Goal: Task Accomplishment & Management: Complete application form

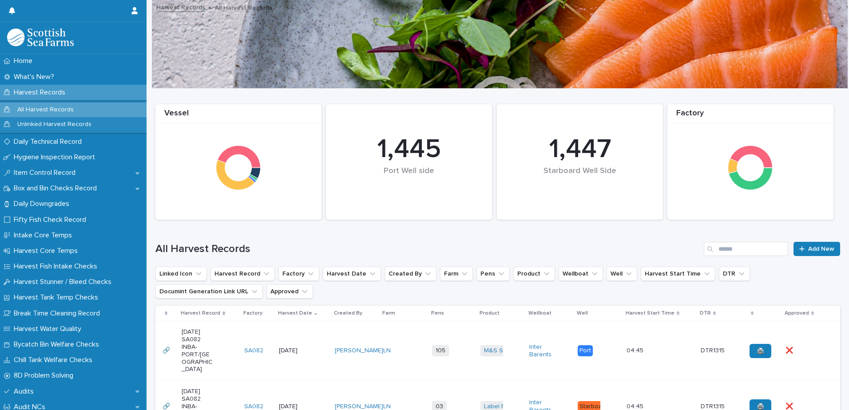
scroll to position [89, 0]
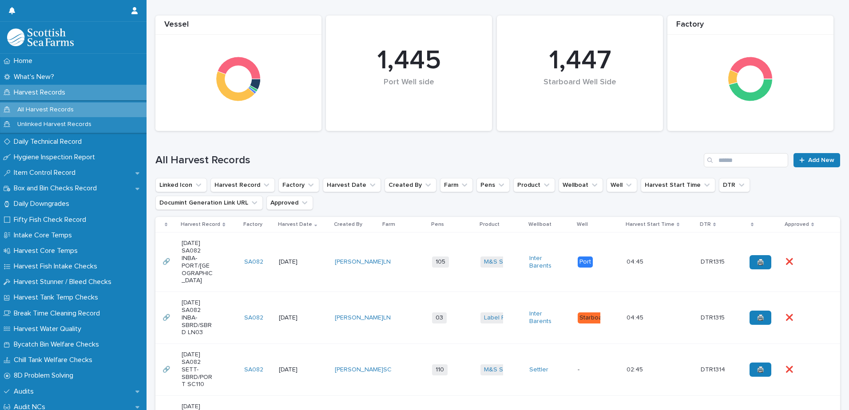
click at [349, 242] on td "[PERSON_NAME]" at bounding box center [355, 262] width 49 height 59
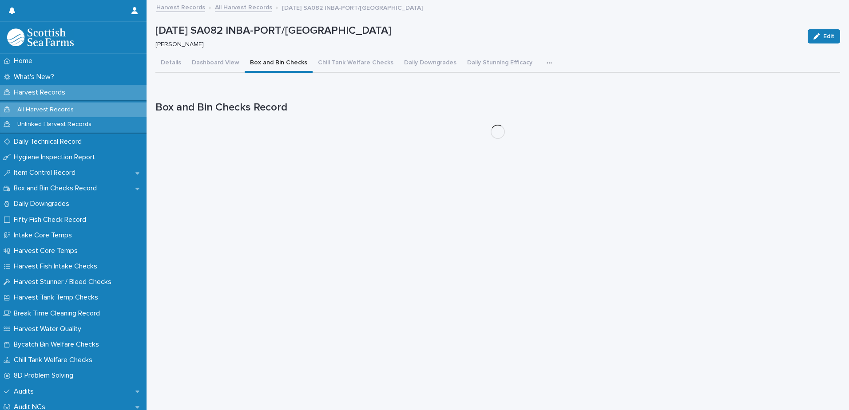
click at [280, 66] on button "Box and Bin Checks" at bounding box center [279, 63] width 68 height 19
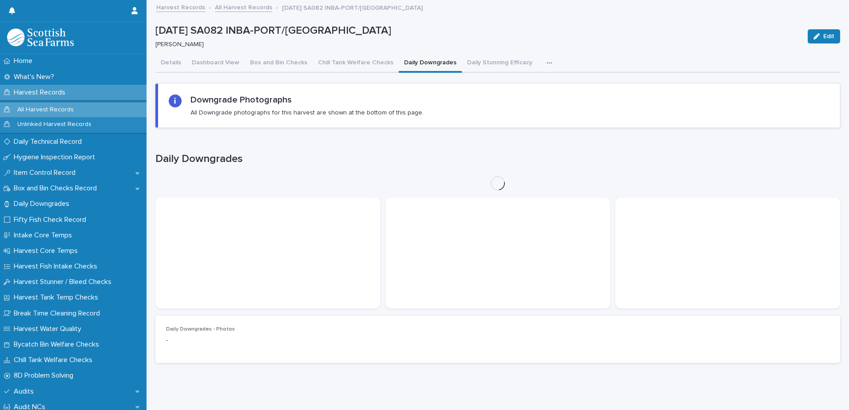
click at [415, 63] on button "Daily Downgrades" at bounding box center [430, 63] width 63 height 19
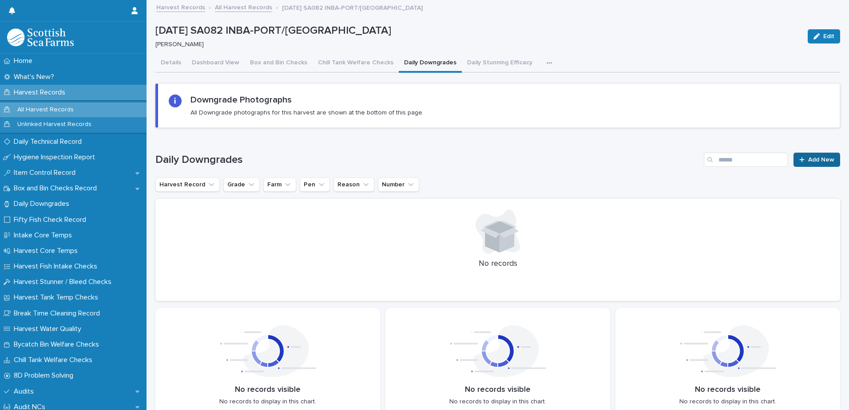
click at [806, 164] on link "Add New" at bounding box center [816, 160] width 47 height 14
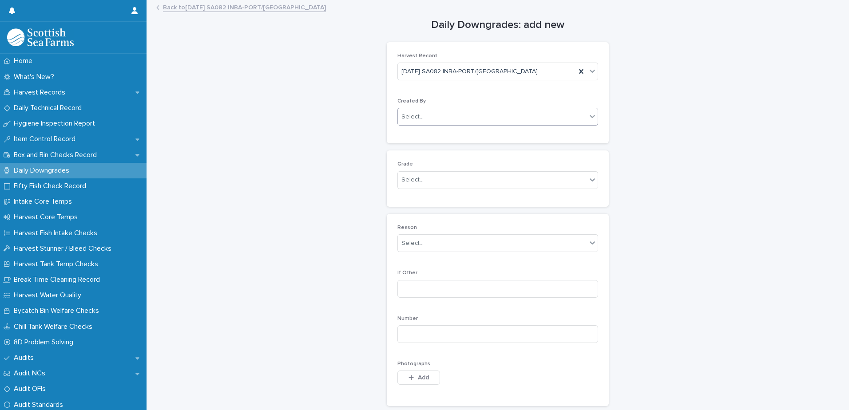
click at [467, 120] on div "Select..." at bounding box center [492, 117] width 189 height 15
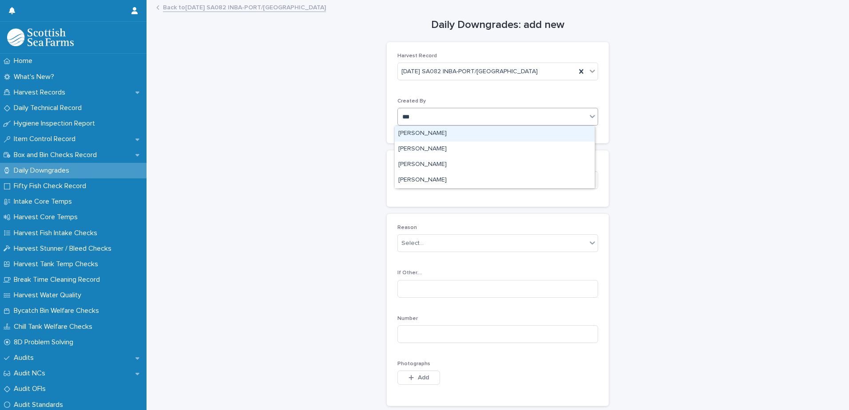
type input "****"
click at [427, 134] on div "[PERSON_NAME]" at bounding box center [495, 134] width 200 height 16
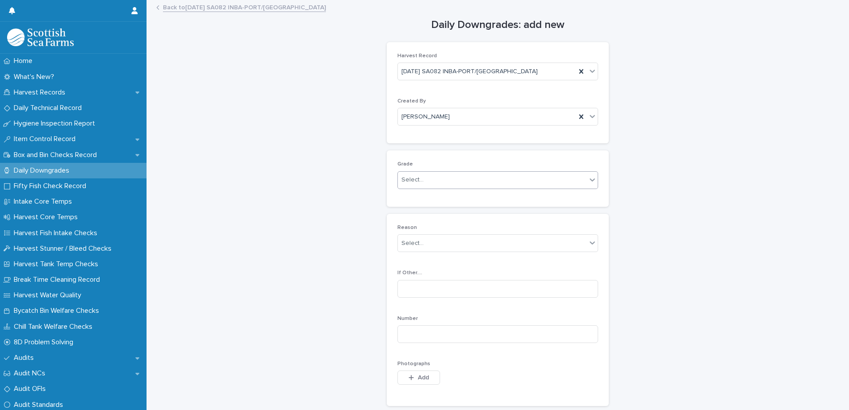
click at [457, 184] on div "Select..." at bounding box center [492, 180] width 189 height 15
click at [453, 213] on div "Production" at bounding box center [495, 213] width 200 height 16
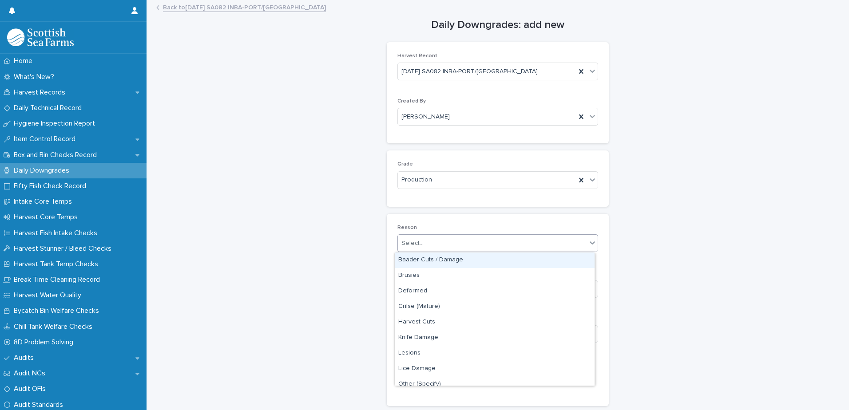
click at [463, 240] on div "Select..." at bounding box center [492, 243] width 189 height 15
click at [459, 260] on div "Baader Cuts / Damage" at bounding box center [495, 261] width 200 height 16
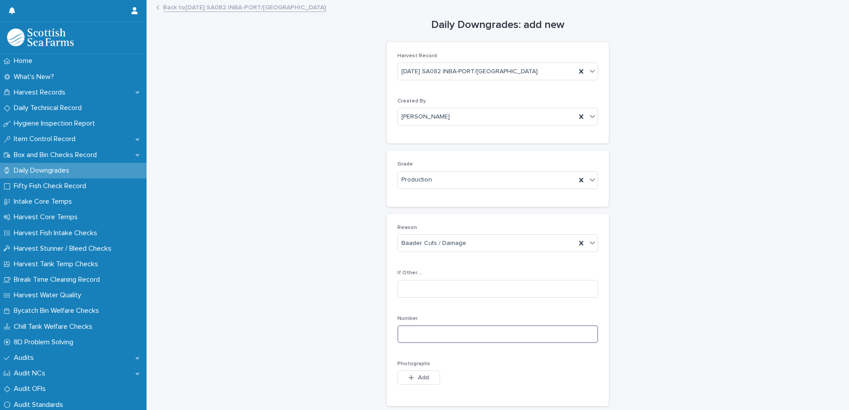
click at [517, 334] on input at bounding box center [497, 334] width 201 height 18
type input "*"
click at [418, 378] on span "Add" at bounding box center [423, 378] width 11 height 6
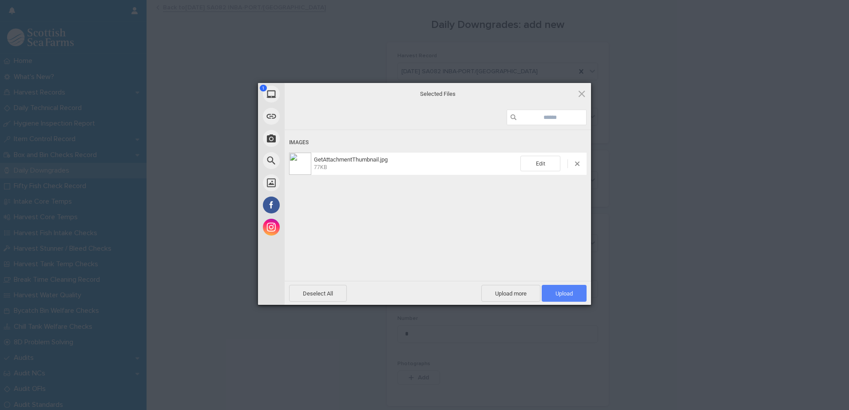
click at [562, 293] on span "Upload 1" at bounding box center [563, 293] width 17 height 7
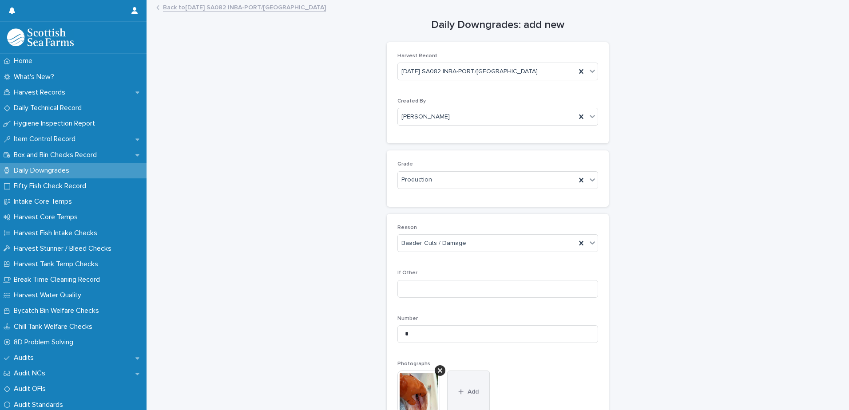
click at [469, 388] on button "Add" at bounding box center [468, 392] width 43 height 43
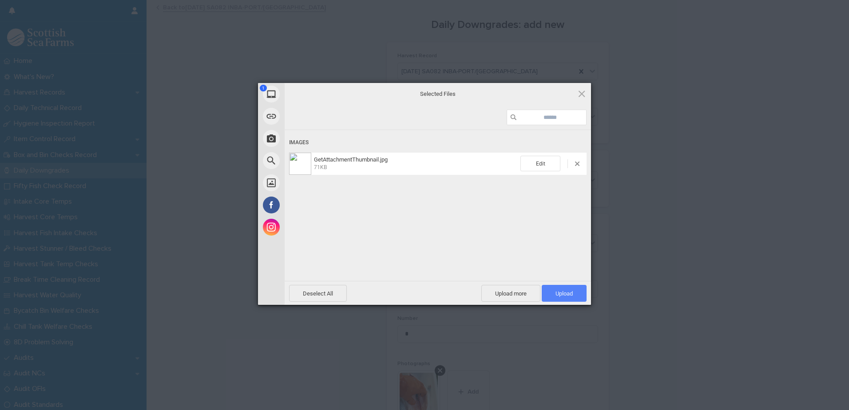
click at [565, 296] on span "Upload 1" at bounding box center [563, 293] width 17 height 7
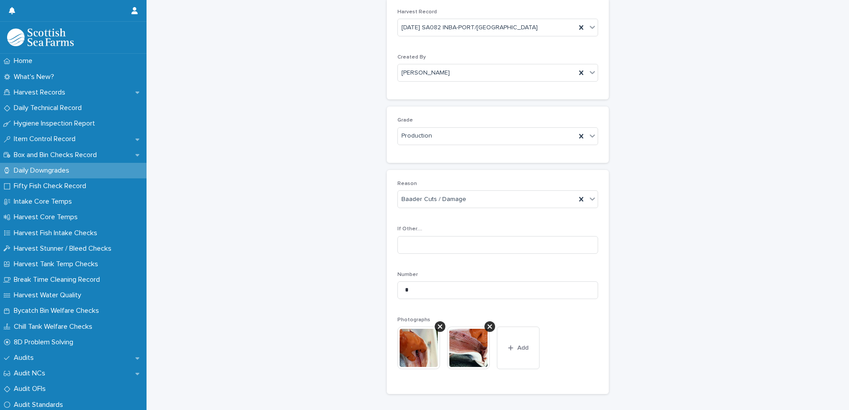
scroll to position [131, 0]
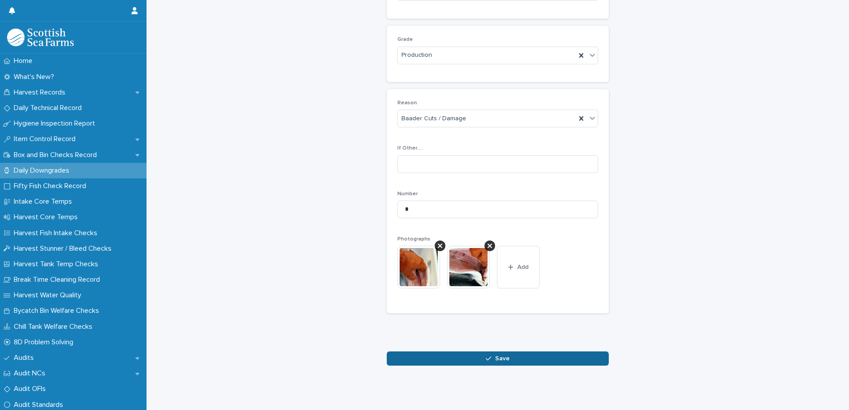
click at [507, 353] on button "Save" at bounding box center [498, 359] width 222 height 14
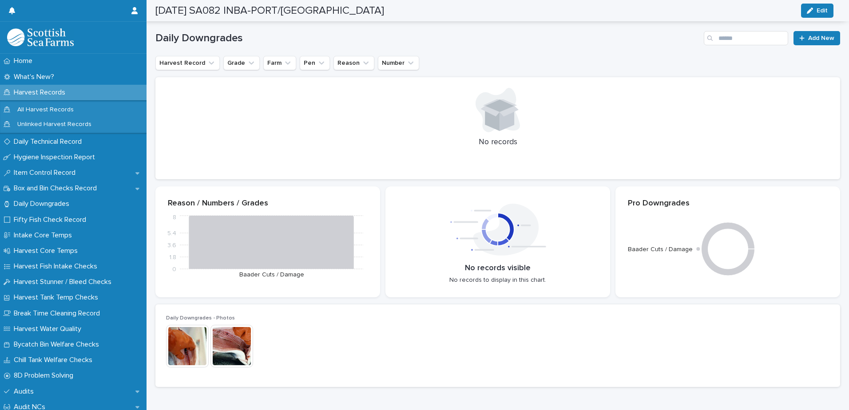
scroll to position [124, 0]
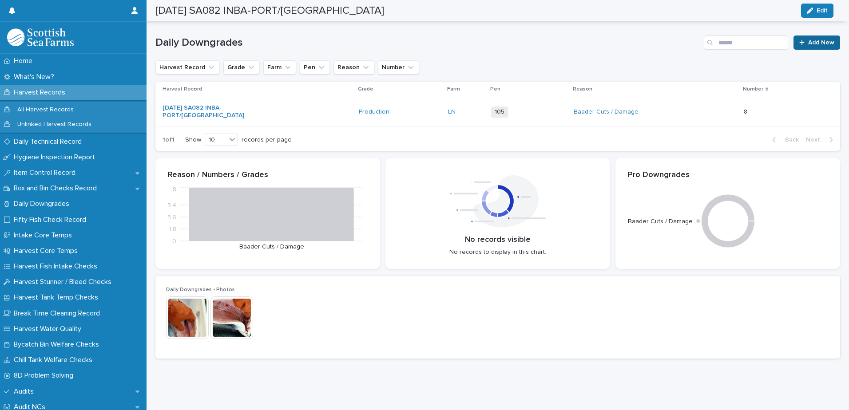
click at [807, 39] on link "Add New" at bounding box center [816, 43] width 47 height 14
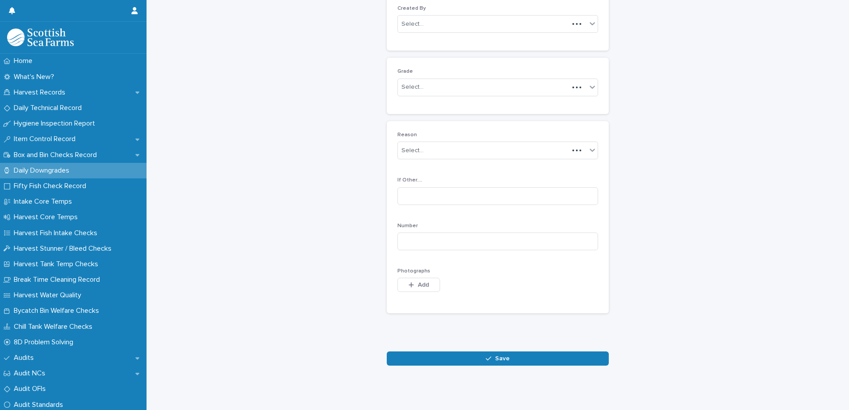
scroll to position [86, 0]
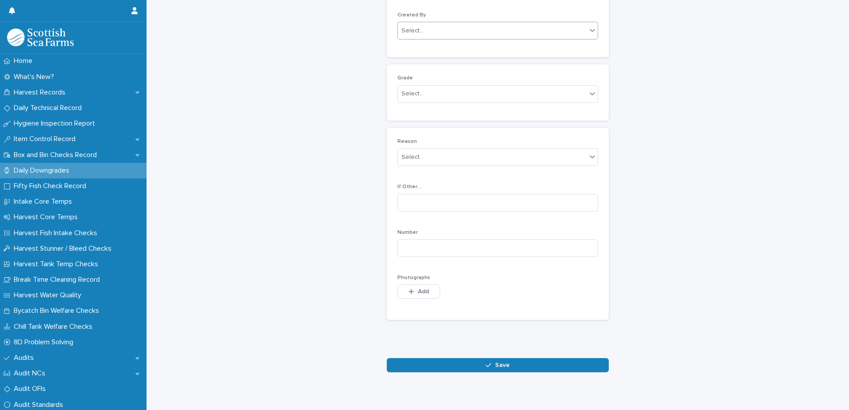
click at [447, 31] on div "Select..." at bounding box center [492, 31] width 189 height 15
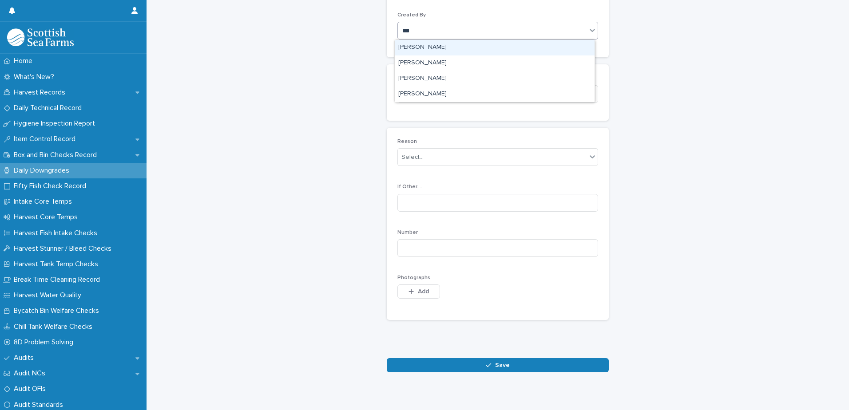
type input "****"
click at [437, 45] on div "[PERSON_NAME]" at bounding box center [495, 48] width 200 height 16
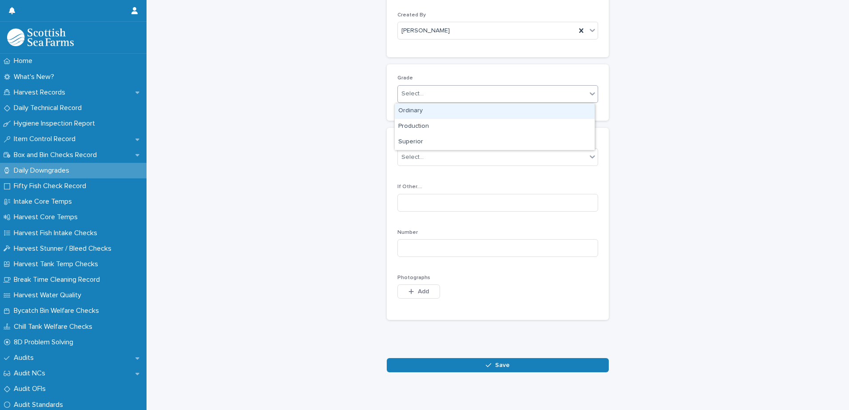
click at [444, 95] on div "Select..." at bounding box center [492, 94] width 189 height 15
click at [443, 111] on div "Ordinary" at bounding box center [495, 111] width 200 height 16
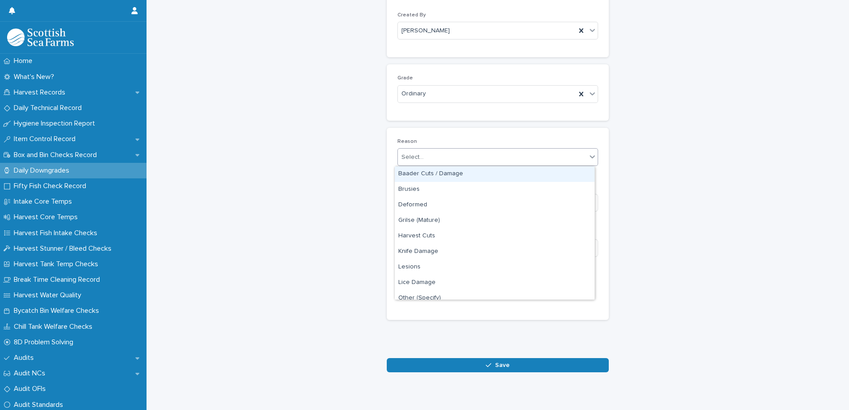
click at [452, 153] on div "Select..." at bounding box center [492, 157] width 189 height 15
click at [451, 172] on div "Baader Cuts / Damage" at bounding box center [495, 174] width 200 height 16
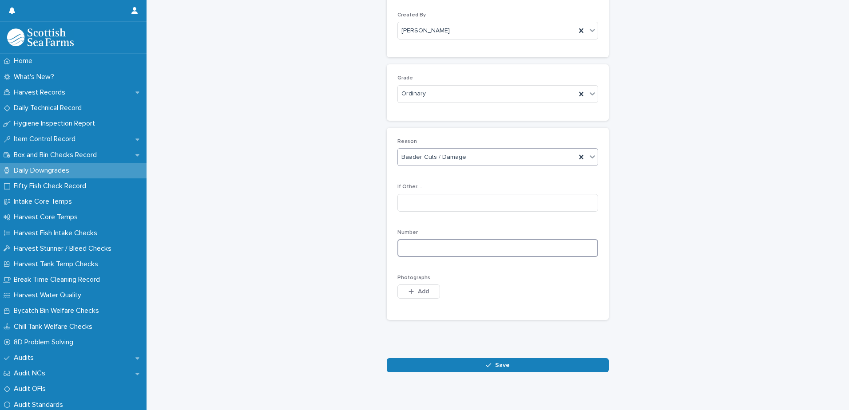
click at [522, 246] on input at bounding box center [497, 248] width 201 height 18
type input "**"
click at [418, 291] on span "Add" at bounding box center [423, 292] width 11 height 6
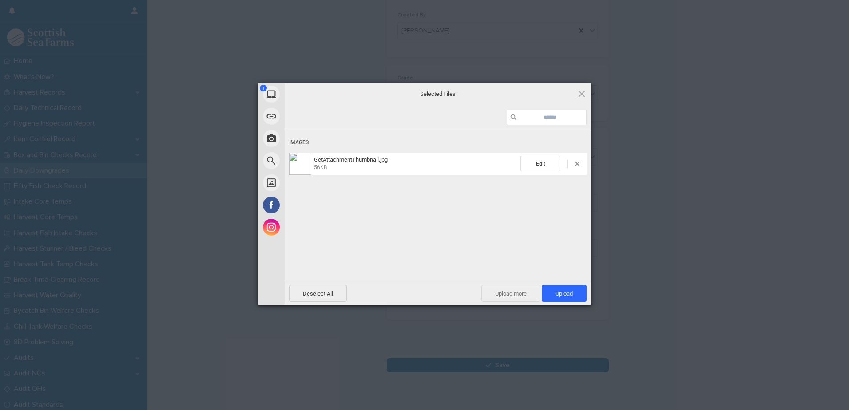
click at [506, 297] on span "Upload more" at bounding box center [510, 293] width 59 height 17
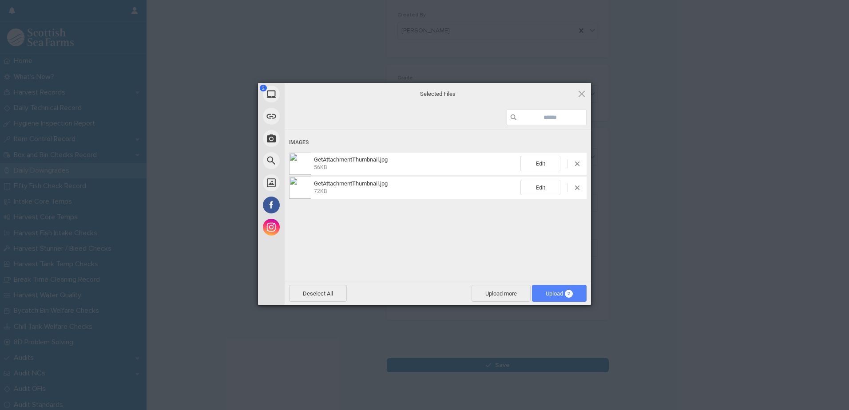
click at [550, 292] on span "Upload 2" at bounding box center [559, 293] width 27 height 7
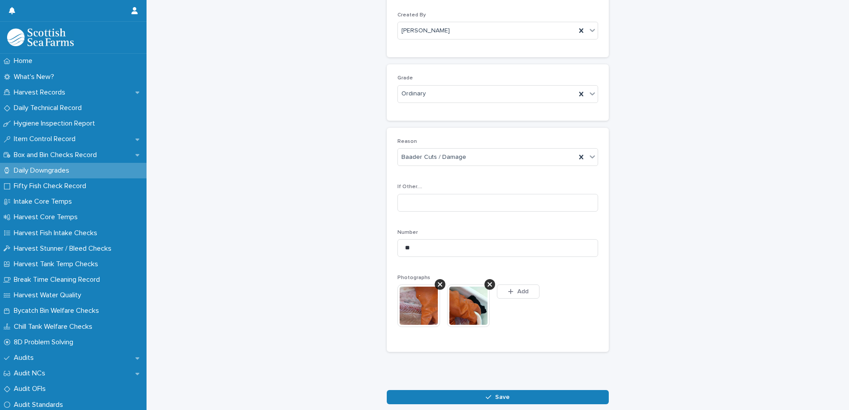
scroll to position [102, 0]
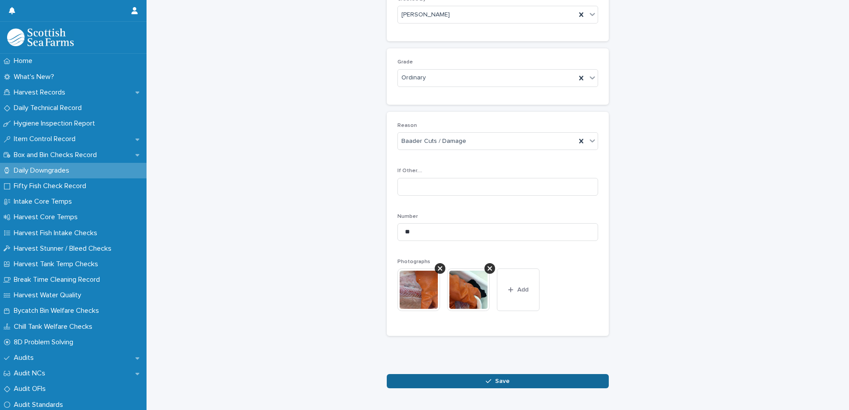
click at [500, 378] on span "Save" at bounding box center [502, 381] width 15 height 6
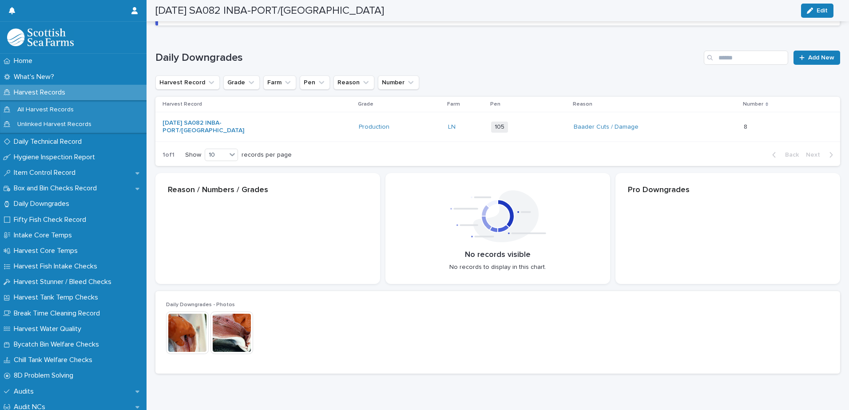
scroll to position [103, 0]
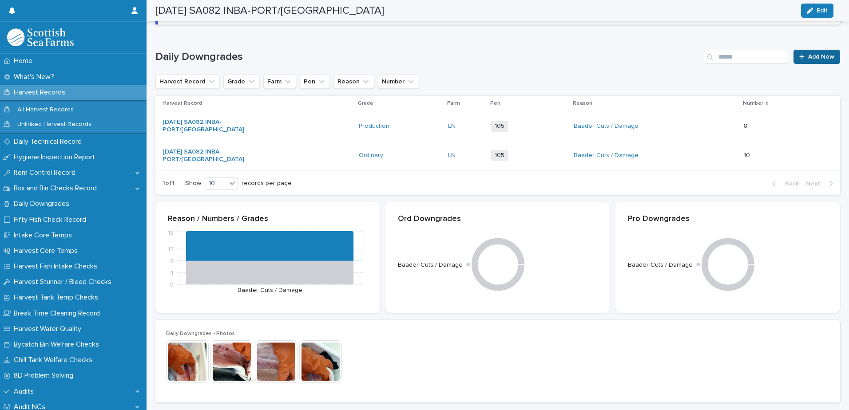
click at [810, 55] on span "Add New" at bounding box center [821, 57] width 26 height 6
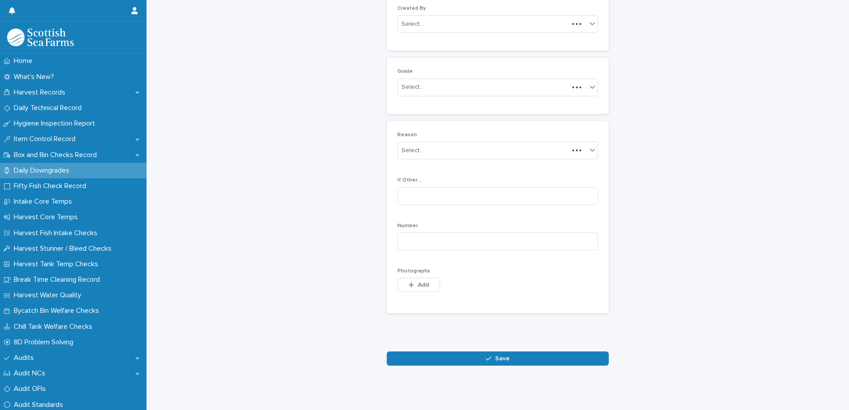
scroll to position [86, 0]
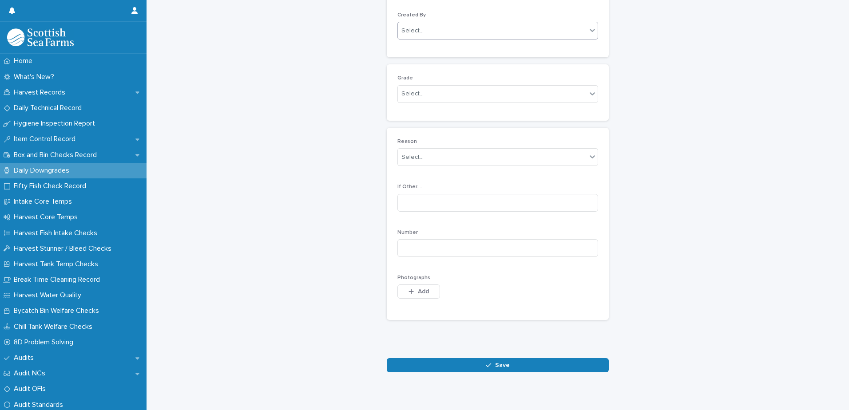
click at [438, 31] on div "Select..." at bounding box center [492, 31] width 189 height 15
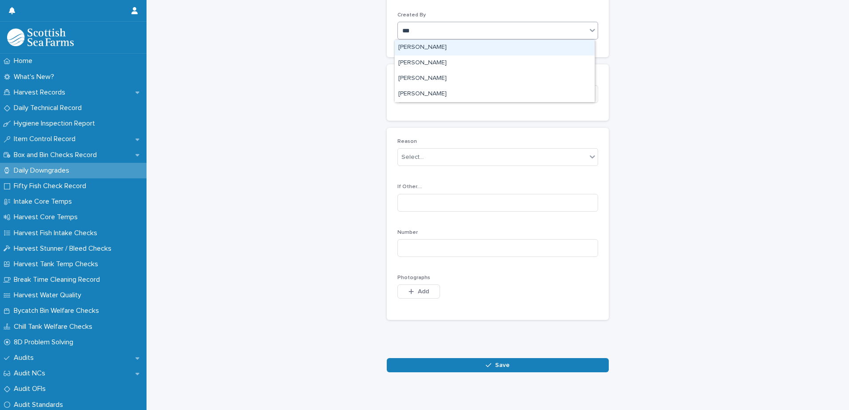
type input "****"
click at [423, 47] on div "[PERSON_NAME]" at bounding box center [495, 48] width 200 height 16
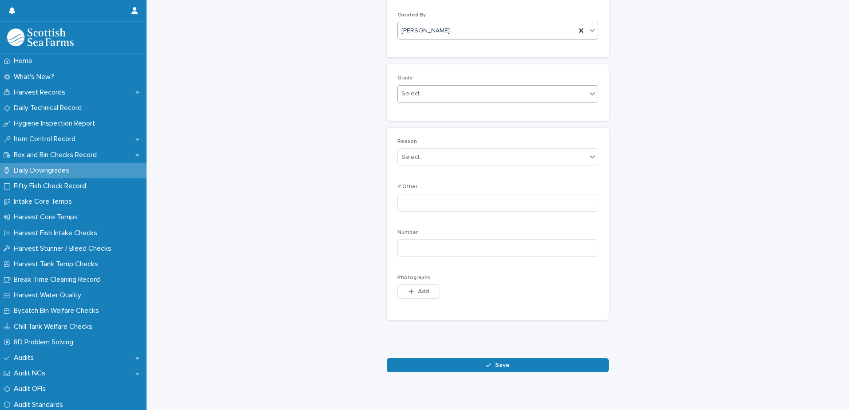
click at [439, 92] on div "Select..." at bounding box center [492, 94] width 189 height 15
click at [441, 127] on div "Production" at bounding box center [495, 127] width 200 height 16
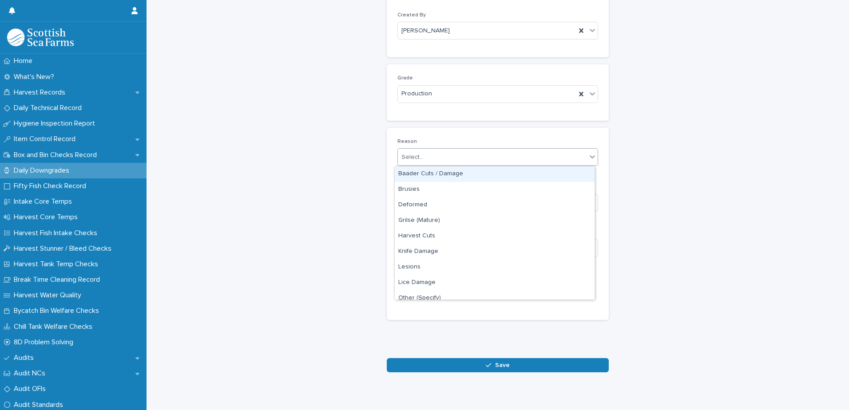
click at [444, 158] on div "Select..." at bounding box center [492, 157] width 189 height 15
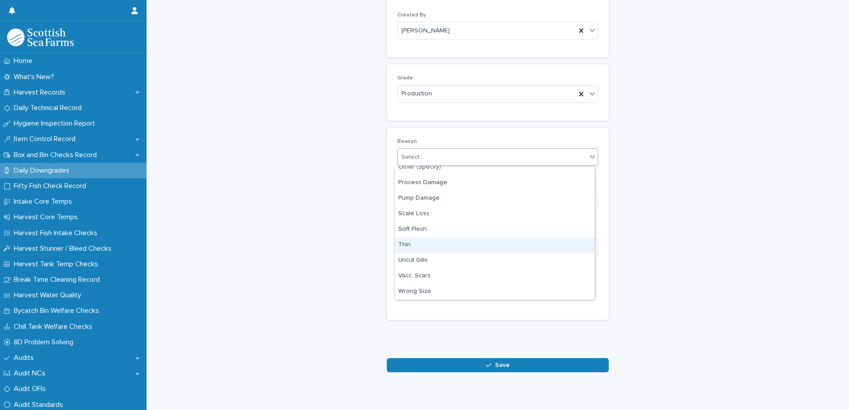
click at [424, 244] on div "Thin" at bounding box center [495, 245] width 200 height 16
click at [478, 241] on input at bounding box center [497, 248] width 201 height 18
type input "*"
click at [412, 292] on div "button" at bounding box center [412, 292] width 9 height 6
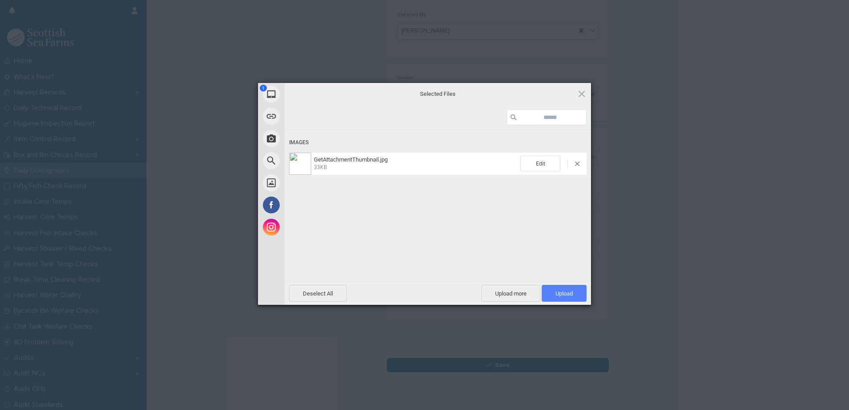
click at [565, 295] on span "Upload 1" at bounding box center [563, 293] width 17 height 7
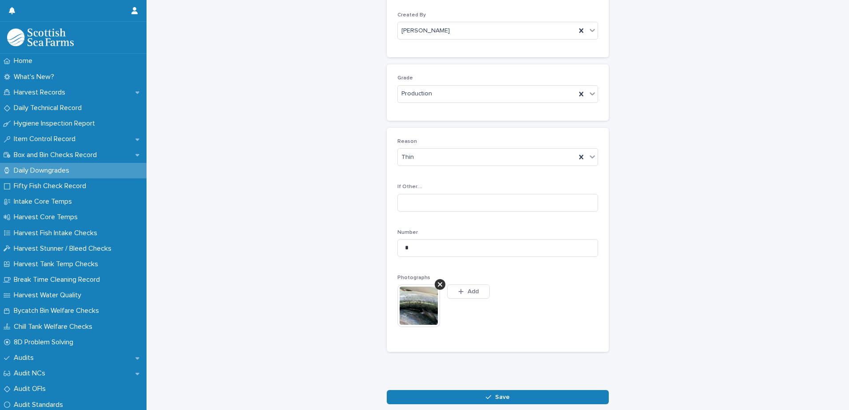
scroll to position [102, 0]
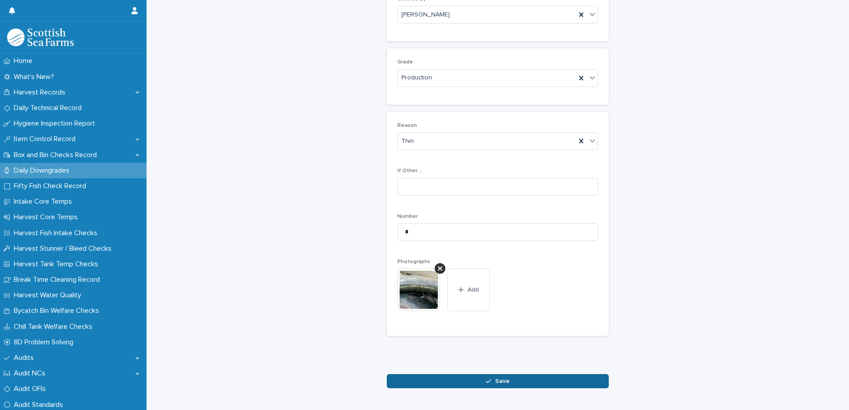
click at [497, 382] on span "Save" at bounding box center [502, 381] width 15 height 6
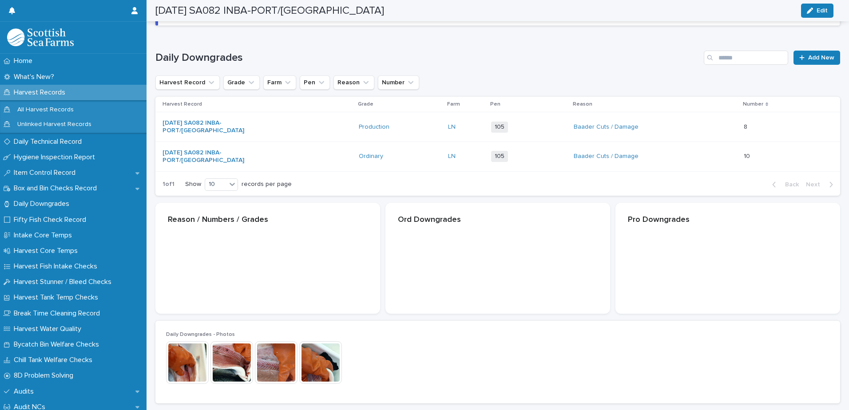
scroll to position [103, 0]
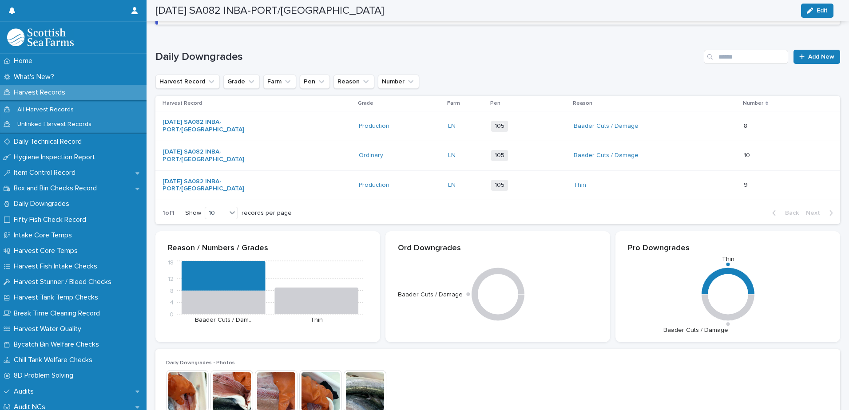
click at [621, 188] on div "Thin" at bounding box center [611, 186] width 74 height 8
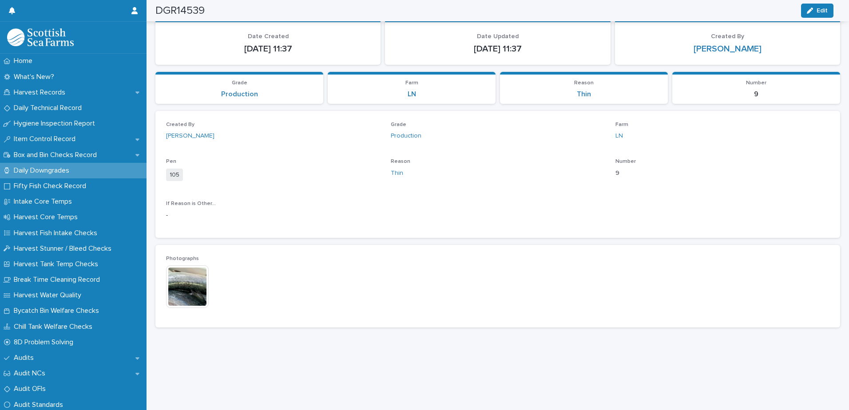
scroll to position [30, 0]
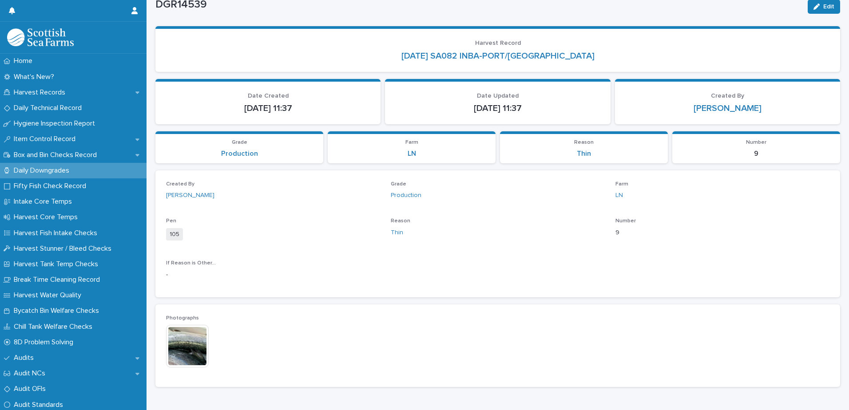
click at [190, 334] on img at bounding box center [187, 346] width 43 height 43
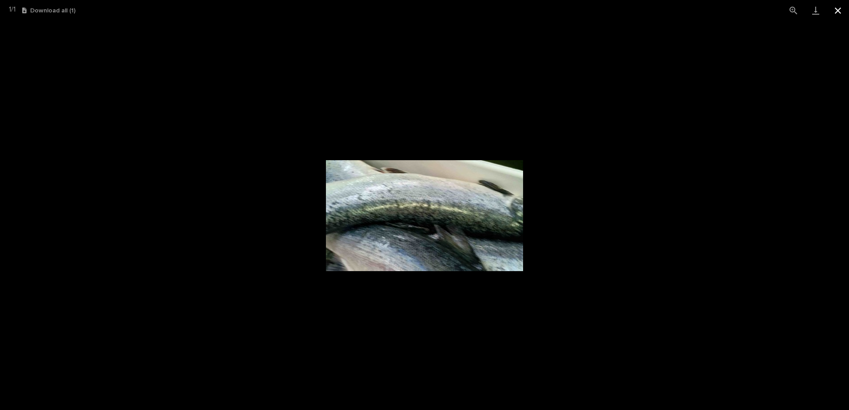
click at [838, 8] on button "Close gallery" at bounding box center [838, 10] width 22 height 21
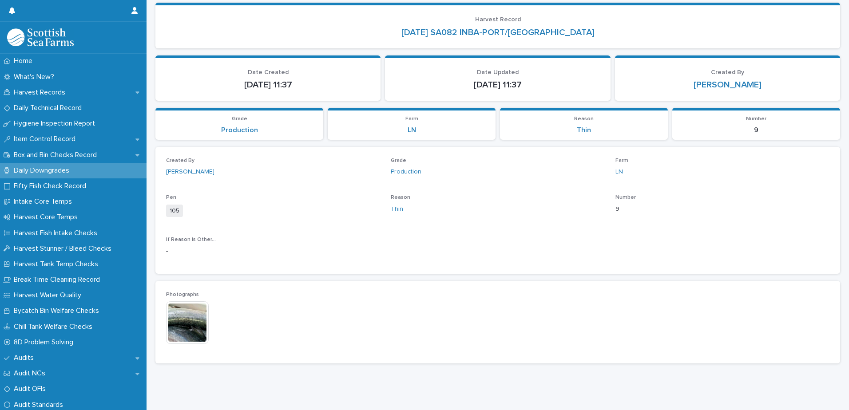
scroll to position [74, 0]
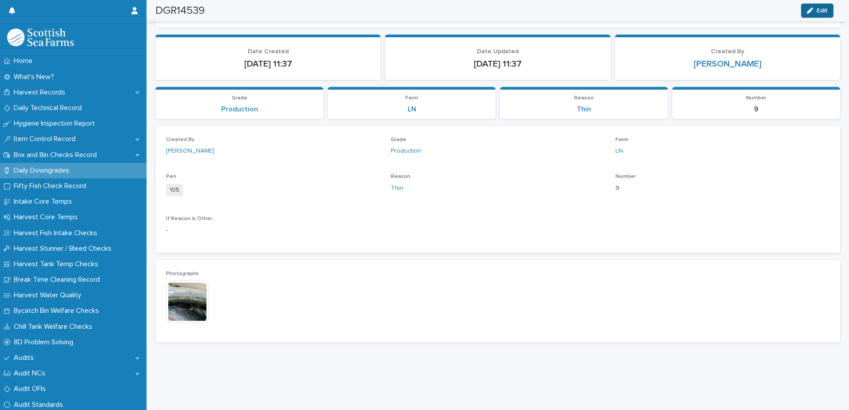
click at [816, 9] on span "Edit" at bounding box center [821, 11] width 11 height 6
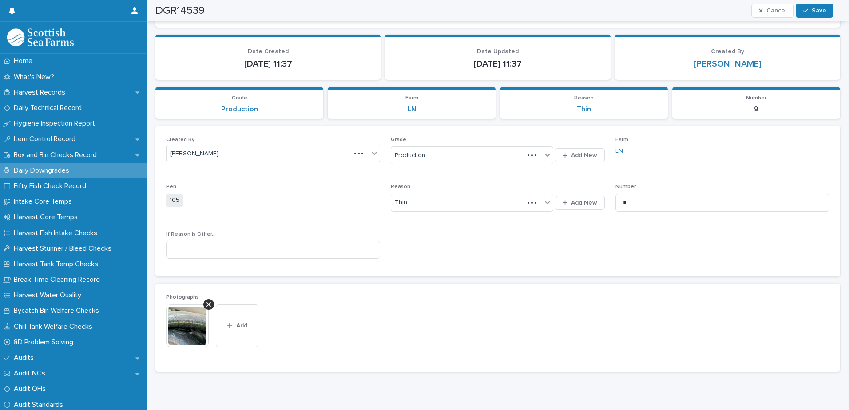
scroll to position [89, 0]
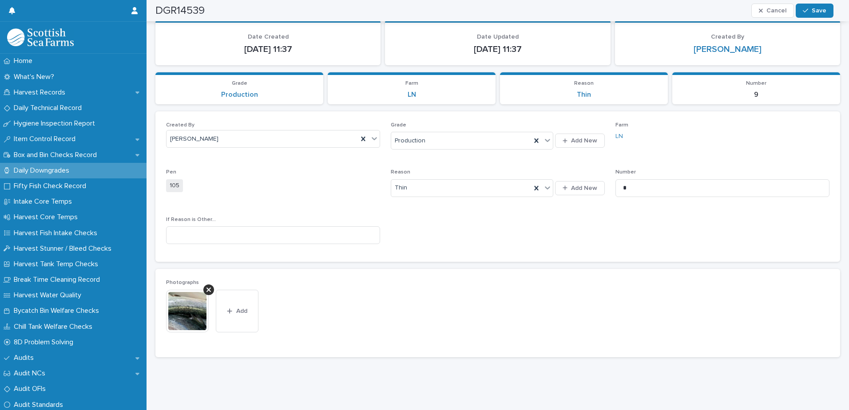
click at [185, 303] on img at bounding box center [187, 311] width 43 height 43
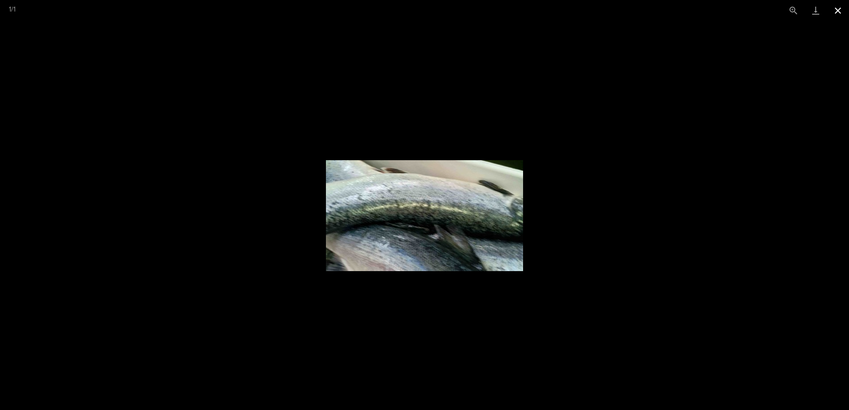
click at [834, 12] on button "Close gallery" at bounding box center [838, 10] width 22 height 21
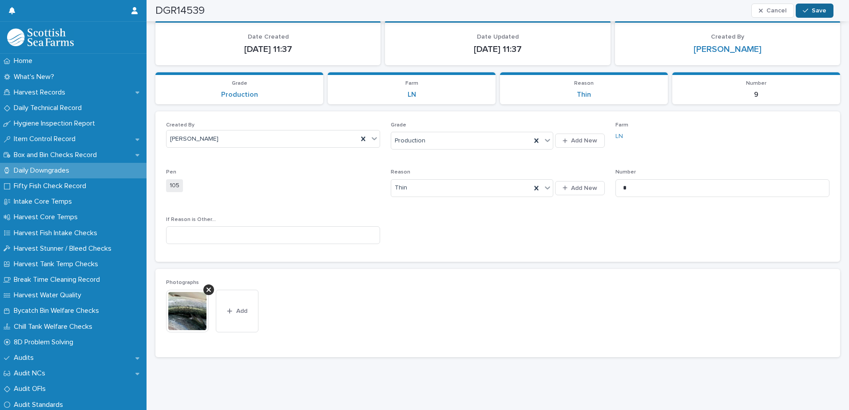
click at [814, 12] on span "Save" at bounding box center [818, 11] width 15 height 6
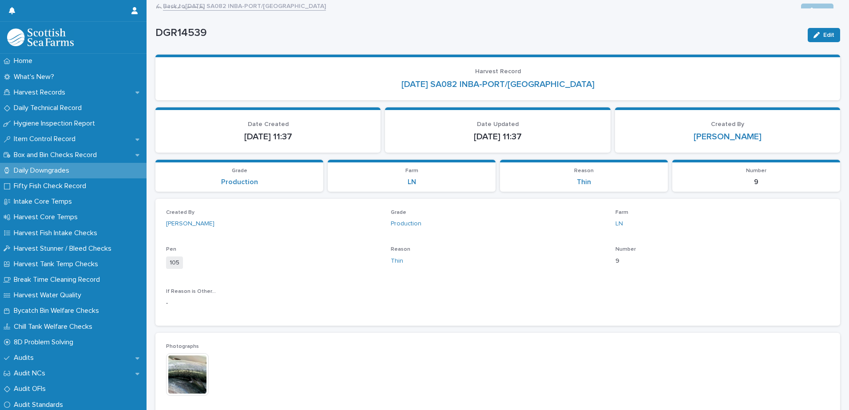
scroll to position [0, 0]
click at [244, 10] on link "Back to [DATE] SA082 INBA-PORT/[GEOGRAPHIC_DATA]" at bounding box center [244, 7] width 163 height 10
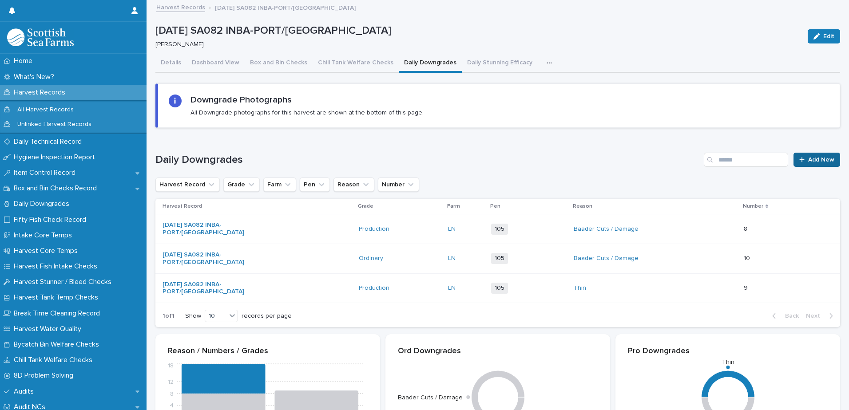
click at [811, 161] on span "Add New" at bounding box center [821, 160] width 26 height 6
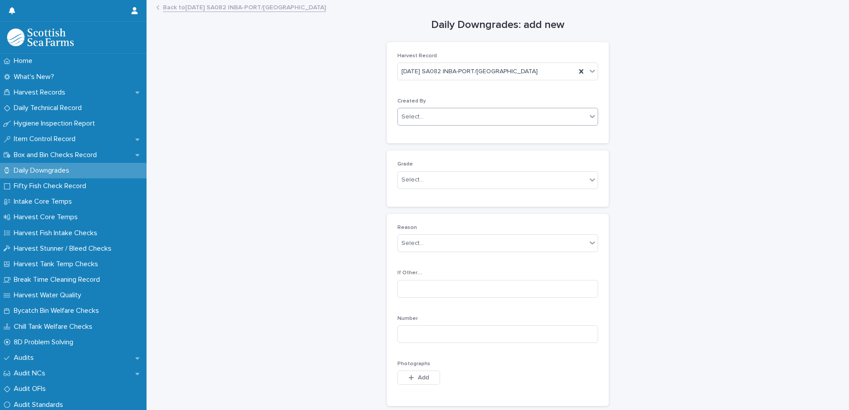
click at [435, 117] on div "Select..." at bounding box center [492, 117] width 189 height 15
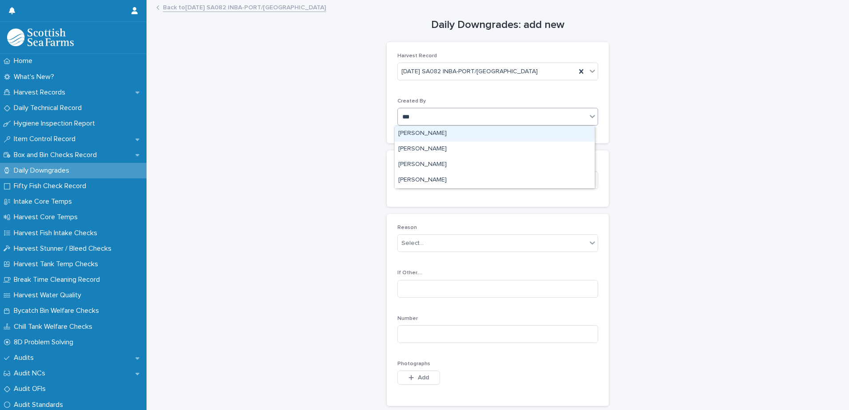
type input "****"
click at [429, 133] on div "[PERSON_NAME]" at bounding box center [495, 134] width 200 height 16
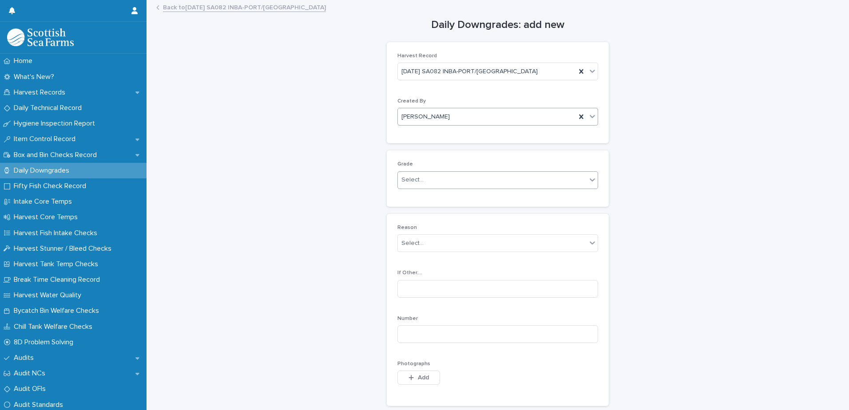
click at [434, 181] on div "Select..." at bounding box center [492, 180] width 189 height 15
click at [435, 196] on div "Ordinary" at bounding box center [495, 198] width 200 height 16
click at [439, 242] on div "Select..." at bounding box center [492, 243] width 189 height 15
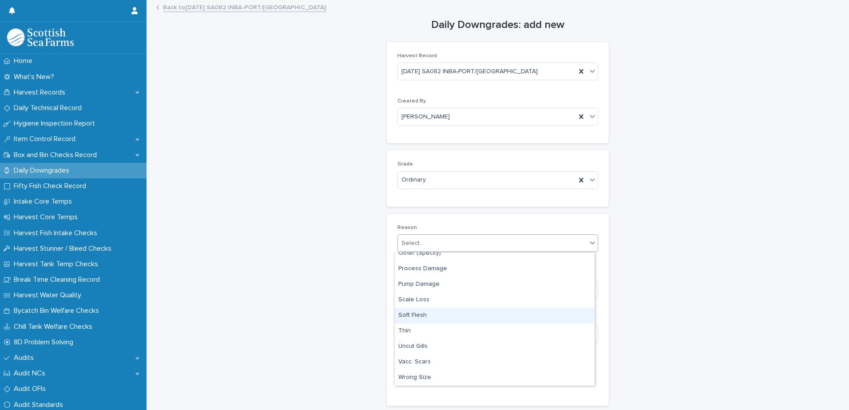
click at [436, 315] on div "Soft Flesh" at bounding box center [495, 316] width 200 height 16
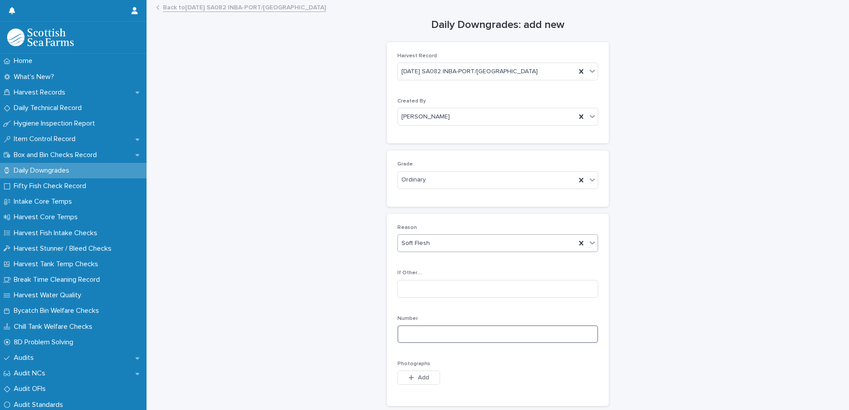
click at [509, 333] on input at bounding box center [497, 334] width 201 height 18
type input "*"
click at [418, 379] on span "Add" at bounding box center [423, 378] width 11 height 6
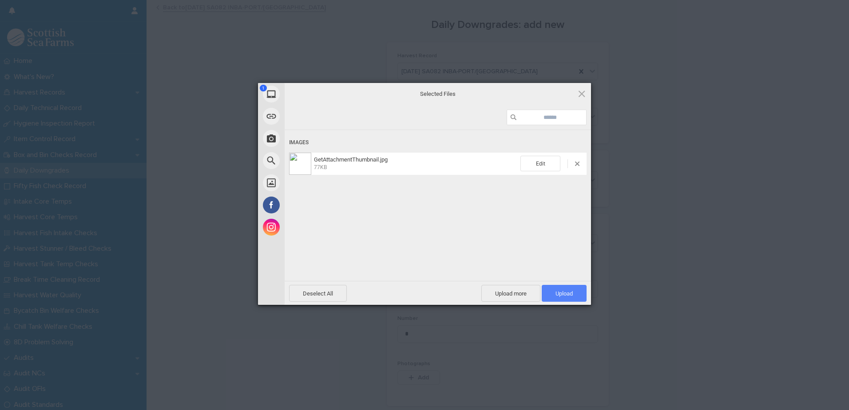
click at [566, 293] on span "Upload 1" at bounding box center [563, 293] width 17 height 7
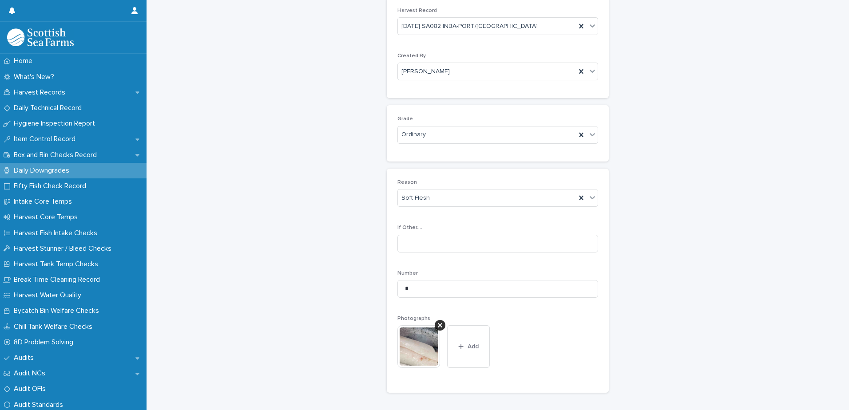
scroll to position [131, 0]
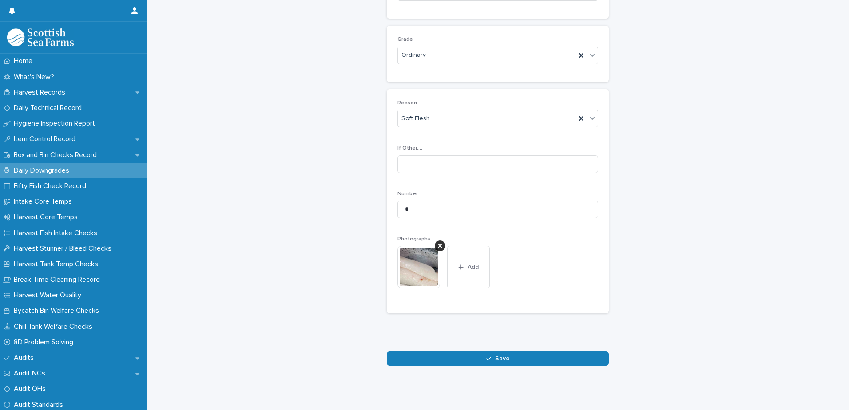
click at [503, 356] on span "Save" at bounding box center [502, 359] width 15 height 6
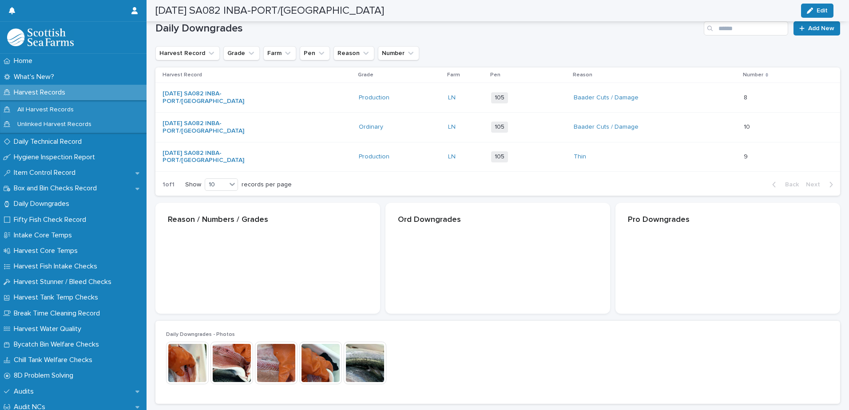
scroll to position [132, 0]
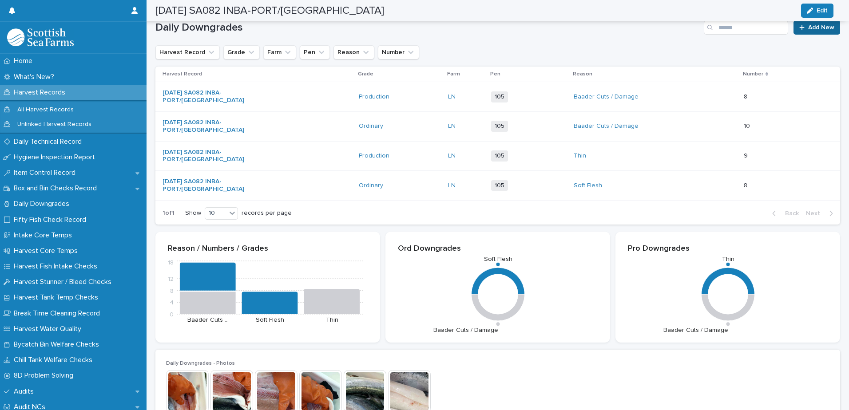
click at [809, 30] on span "Add New" at bounding box center [821, 27] width 26 height 6
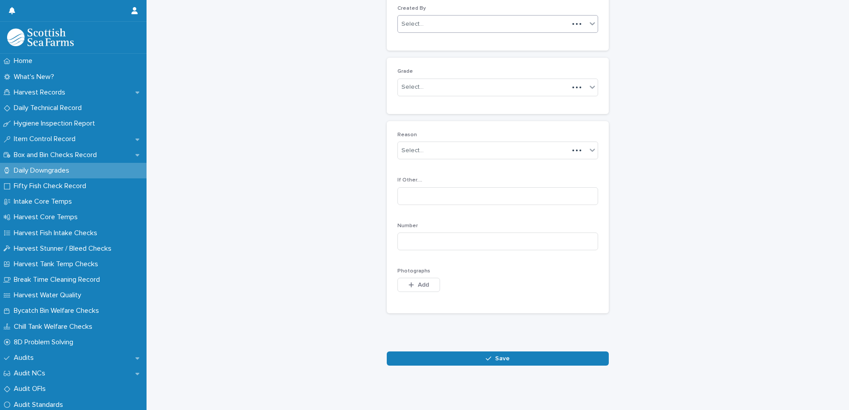
scroll to position [86, 0]
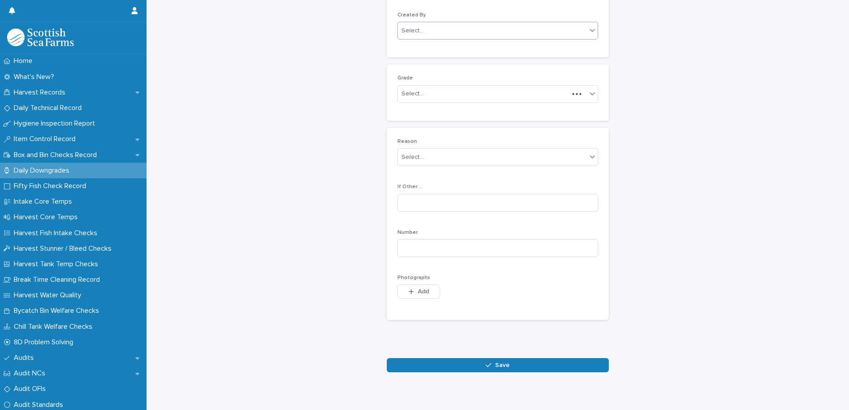
click at [456, 31] on div "Select..." at bounding box center [492, 31] width 189 height 15
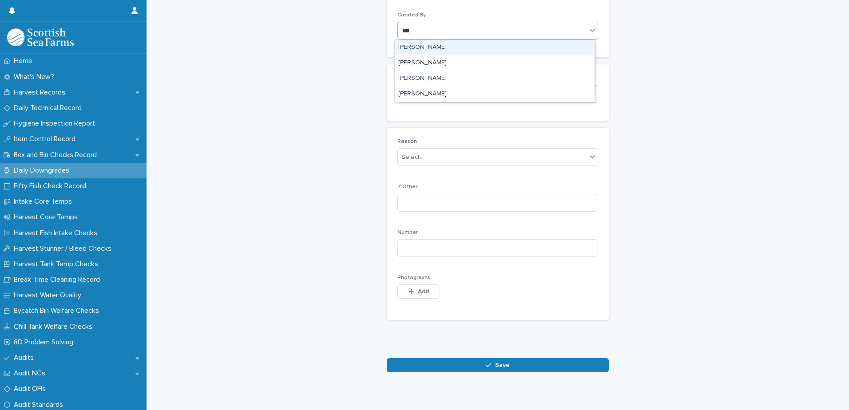
type input "****"
click at [442, 53] on div "[PERSON_NAME]" at bounding box center [495, 48] width 200 height 16
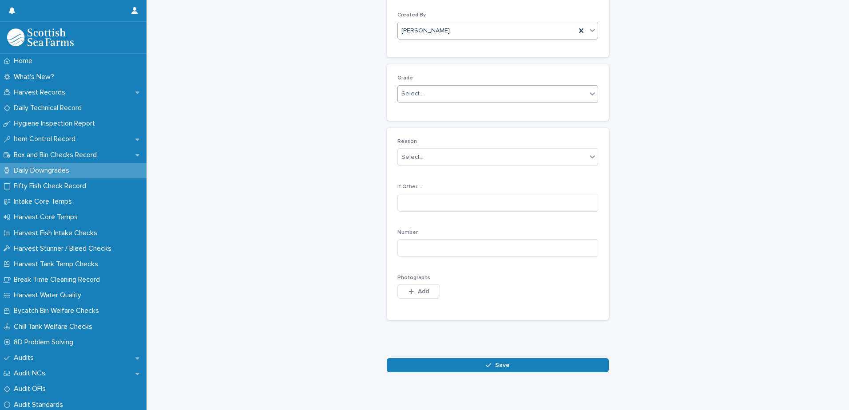
click at [434, 97] on div "Select..." at bounding box center [492, 94] width 189 height 15
click at [432, 125] on div "Production" at bounding box center [495, 127] width 200 height 16
click at [439, 158] on div "Select..." at bounding box center [492, 157] width 189 height 15
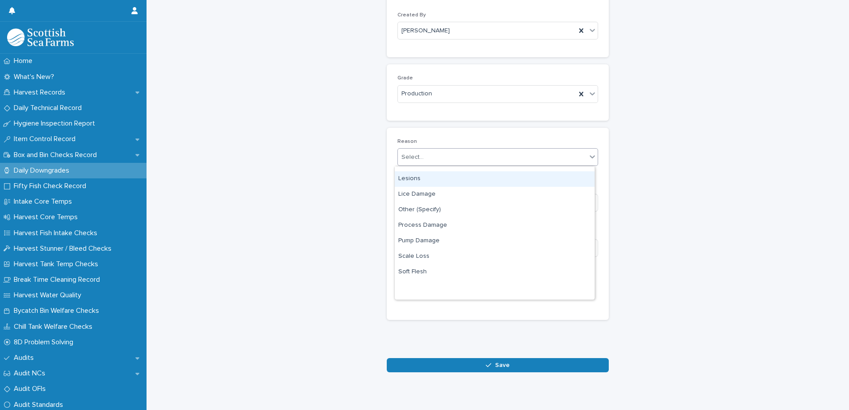
scroll to position [89, 0]
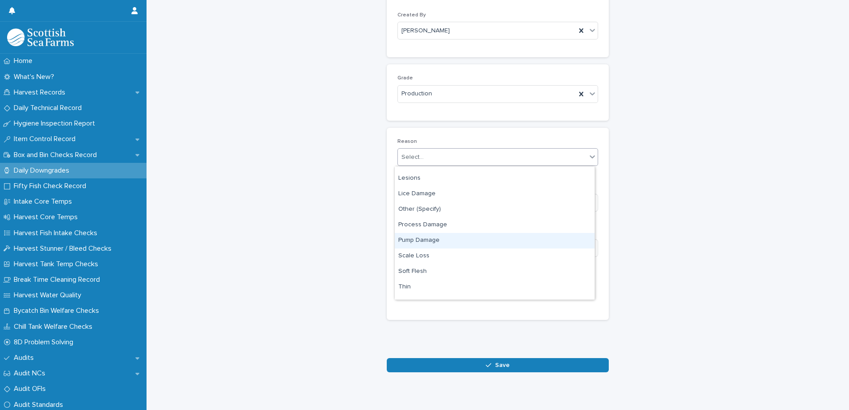
click at [466, 242] on div "Pump Damage" at bounding box center [495, 241] width 200 height 16
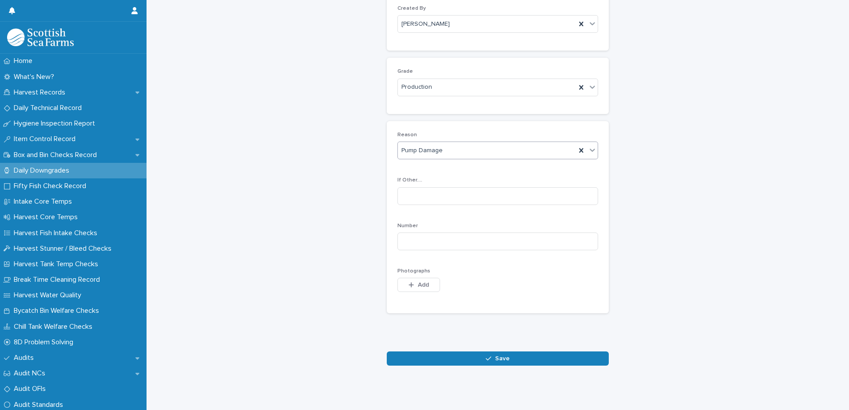
scroll to position [99, 0]
click at [480, 235] on input at bounding box center [497, 242] width 201 height 18
type input "*"
click at [424, 282] on button "Add" at bounding box center [418, 285] width 43 height 14
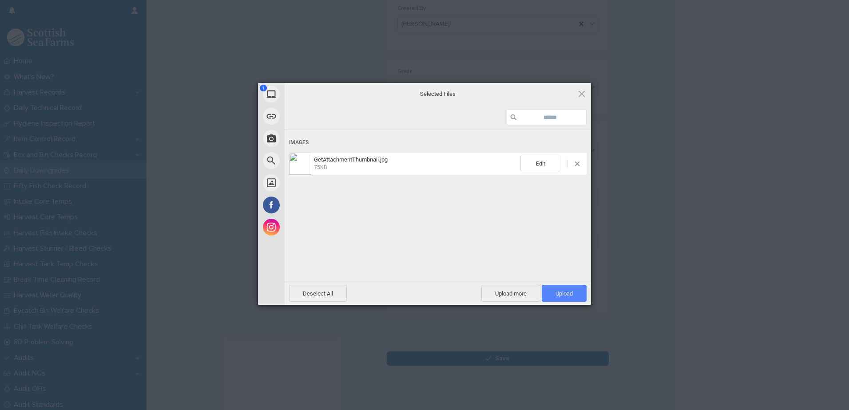
click at [557, 297] on span "Upload 1" at bounding box center [564, 293] width 45 height 17
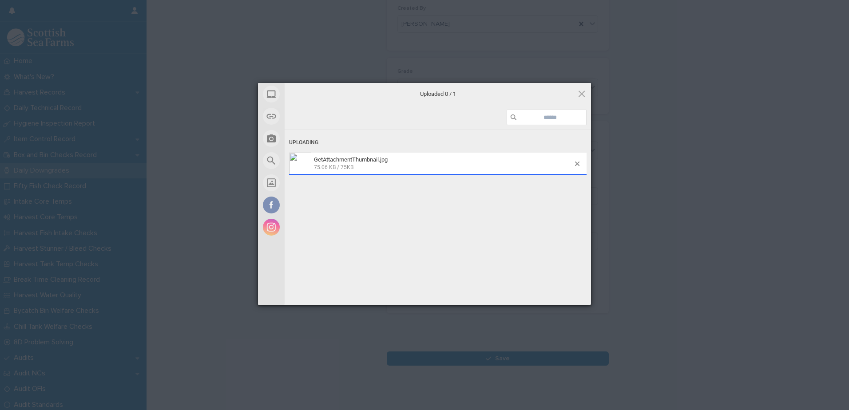
scroll to position [115, 0]
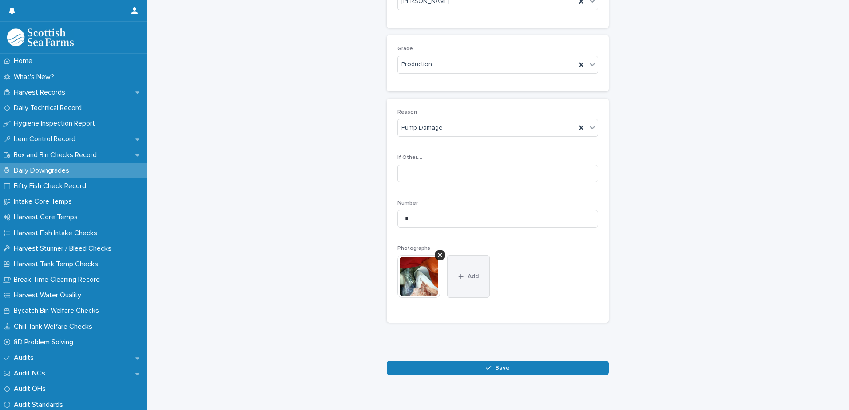
click at [467, 274] on span "Add" at bounding box center [472, 276] width 11 height 6
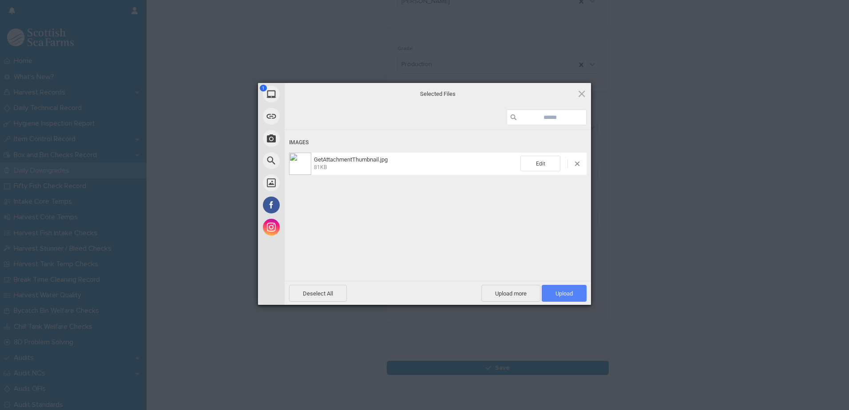
click at [566, 299] on span "Upload 1" at bounding box center [564, 293] width 45 height 17
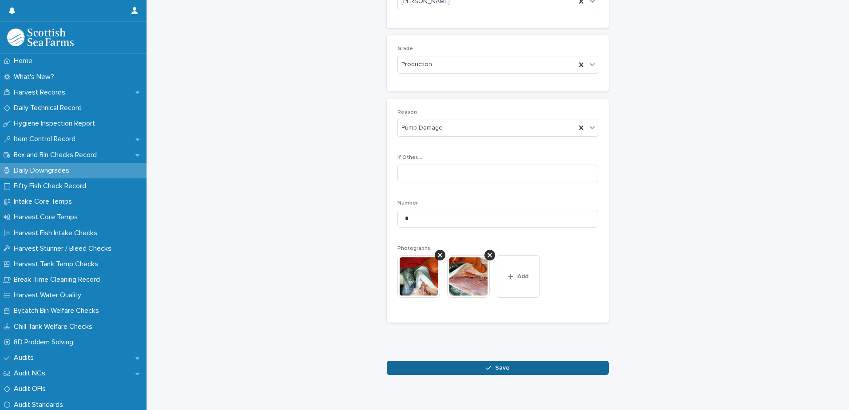
click at [470, 368] on button "Save" at bounding box center [498, 368] width 222 height 14
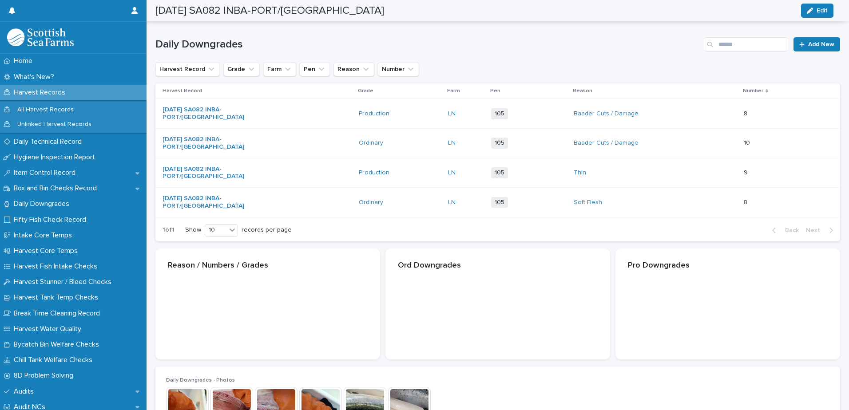
scroll to position [116, 0]
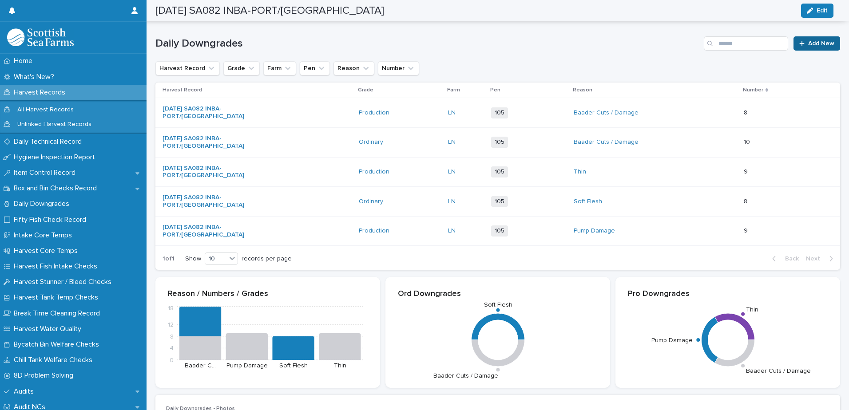
click at [809, 44] on span "Add New" at bounding box center [821, 43] width 26 height 6
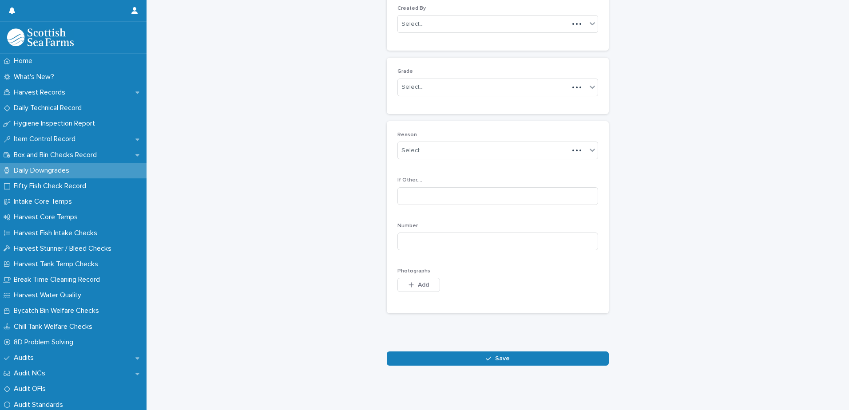
scroll to position [86, 0]
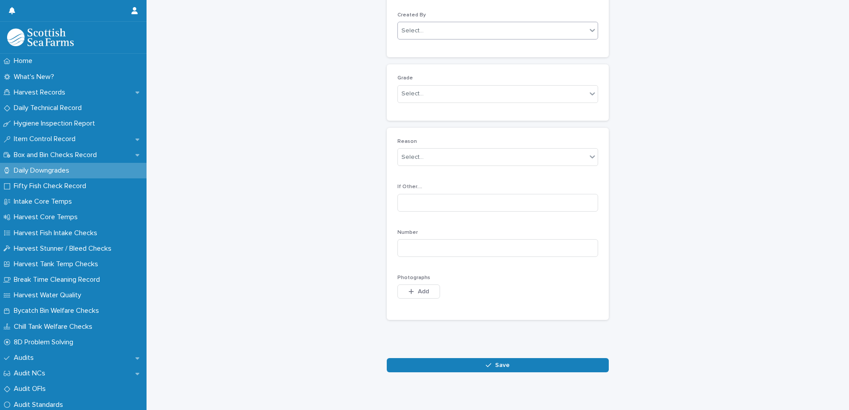
click at [475, 30] on div "Select..." at bounding box center [492, 31] width 189 height 15
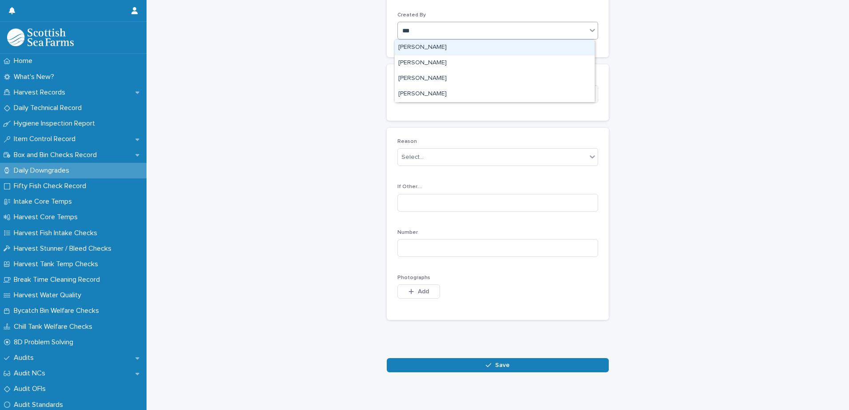
type input "****"
click at [447, 49] on div "[PERSON_NAME]" at bounding box center [495, 48] width 200 height 16
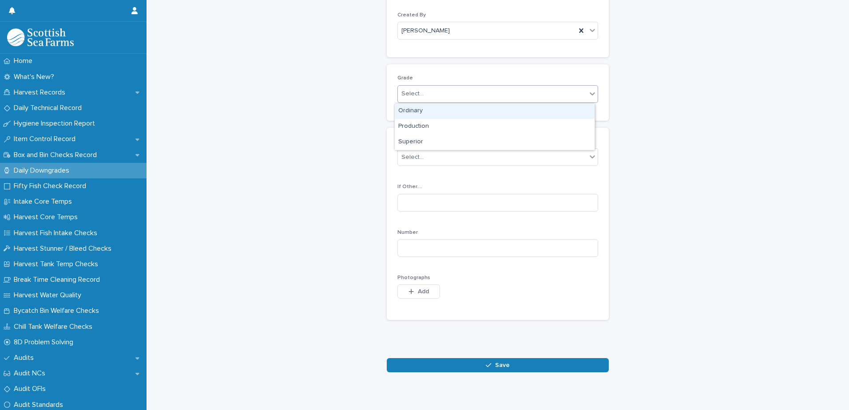
click at [447, 95] on div "Select..." at bounding box center [492, 94] width 189 height 15
drag, startPoint x: 449, startPoint y: 118, endPoint x: 451, endPoint y: 123, distance: 5.5
click at [451, 123] on div "Production" at bounding box center [495, 127] width 200 height 16
click at [474, 158] on div "Select..." at bounding box center [492, 157] width 189 height 15
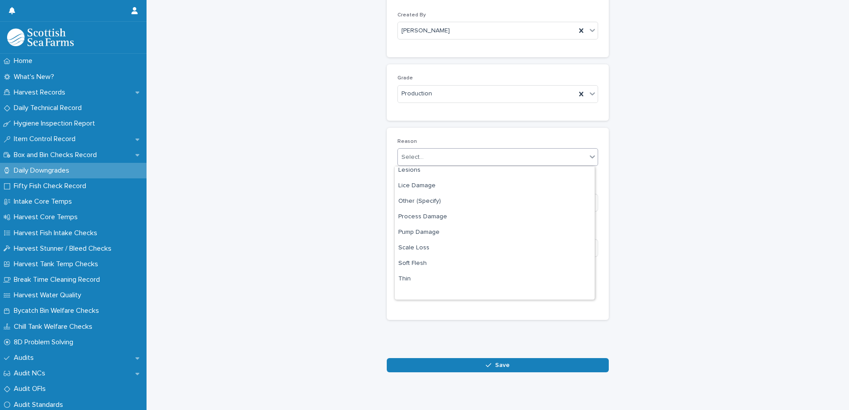
scroll to position [131, 0]
click at [463, 226] on div "Soft Flesh" at bounding box center [495, 230] width 200 height 16
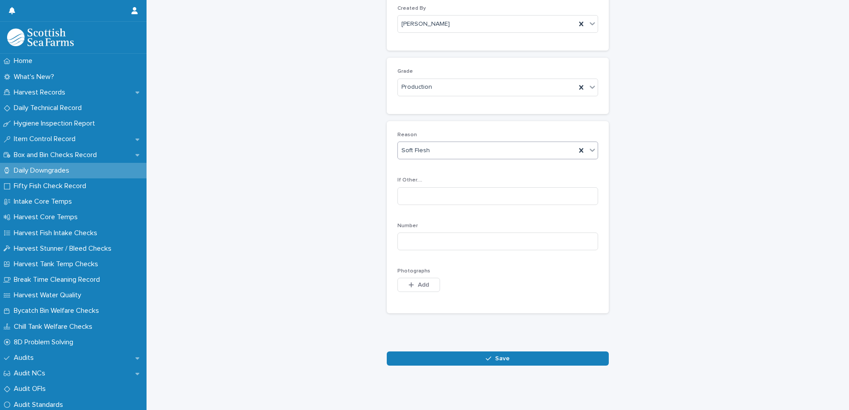
scroll to position [99, 0]
click at [491, 233] on input at bounding box center [497, 242] width 201 height 18
type input "*"
click at [420, 282] on span "Add" at bounding box center [423, 285] width 11 height 6
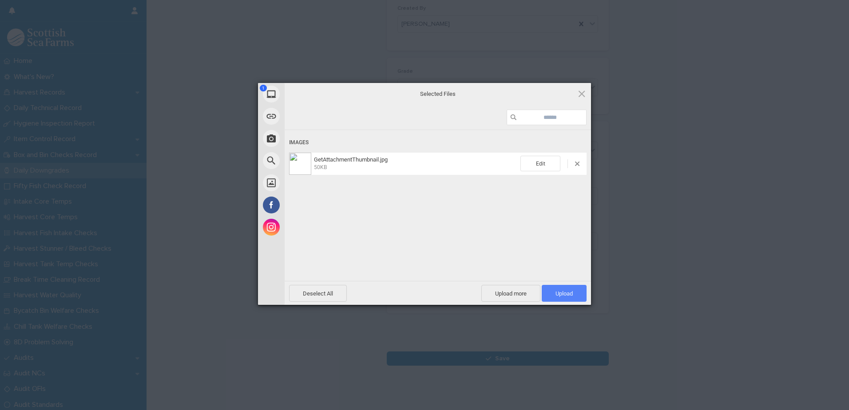
click at [556, 296] on span "Upload 1" at bounding box center [563, 293] width 17 height 7
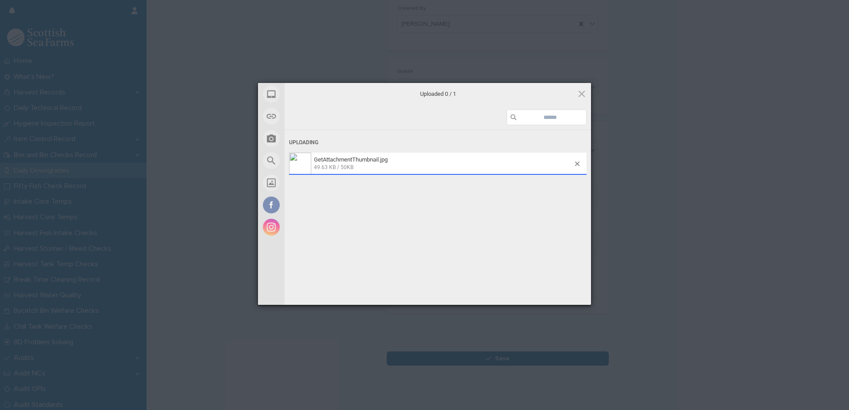
scroll to position [115, 0]
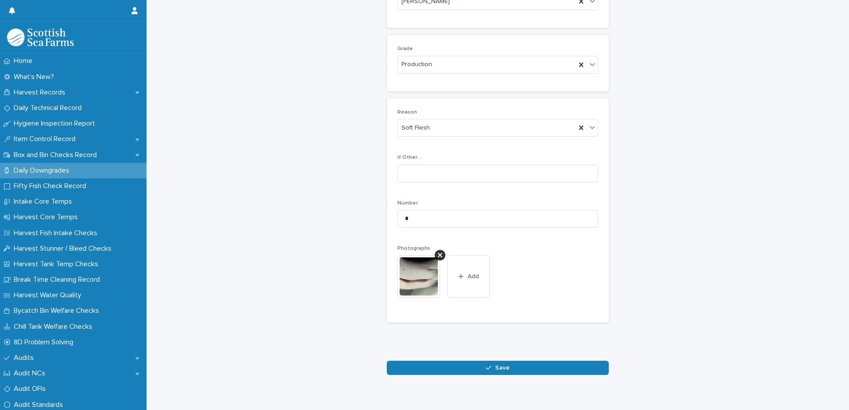
click at [509, 367] on button "Save" at bounding box center [498, 368] width 222 height 14
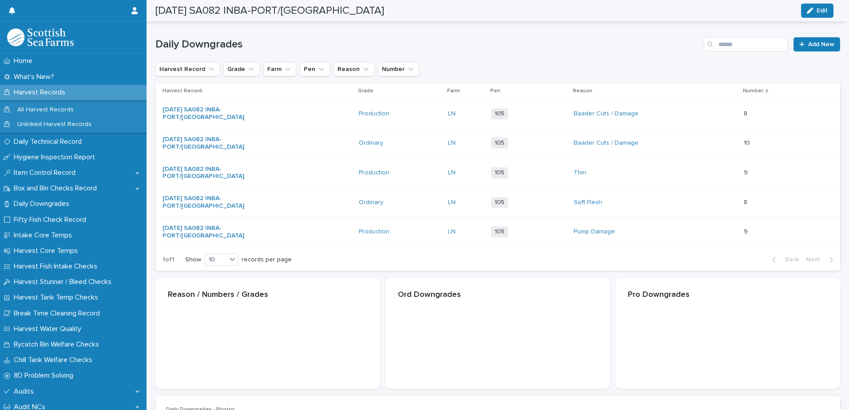
scroll to position [116, 0]
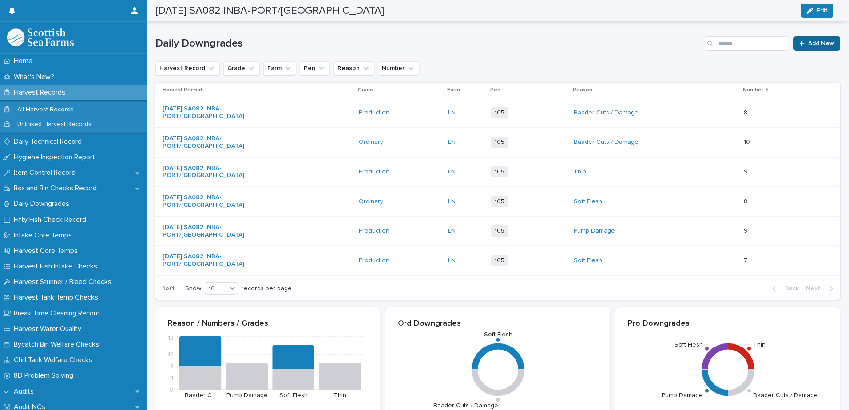
click at [808, 46] on span "Add New" at bounding box center [821, 43] width 26 height 6
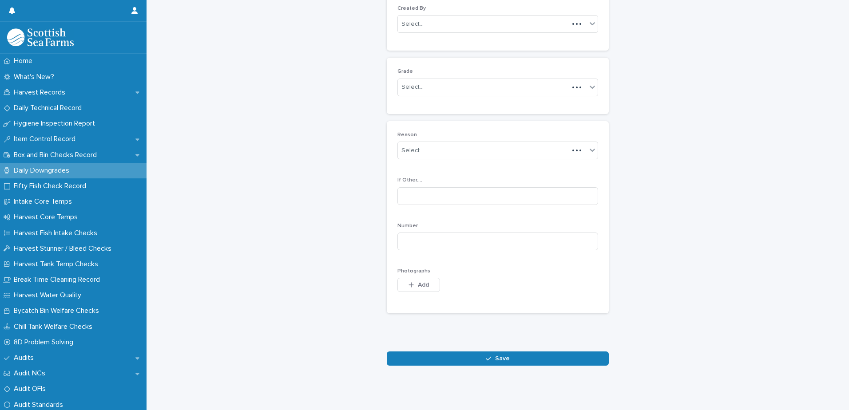
scroll to position [86, 0]
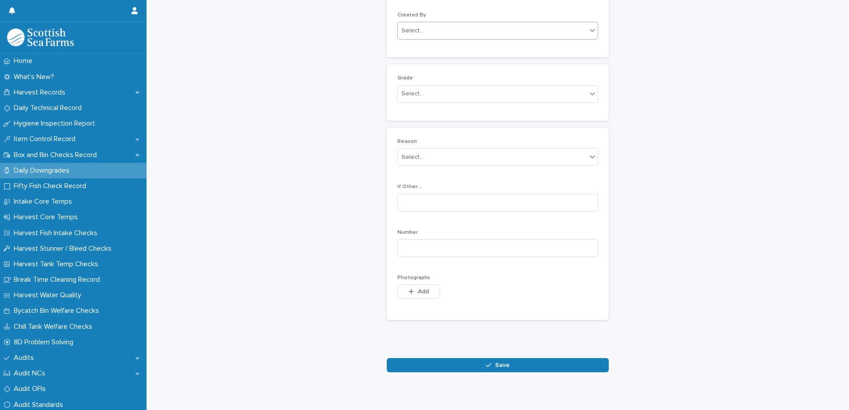
click at [435, 26] on div "Select..." at bounding box center [492, 31] width 189 height 15
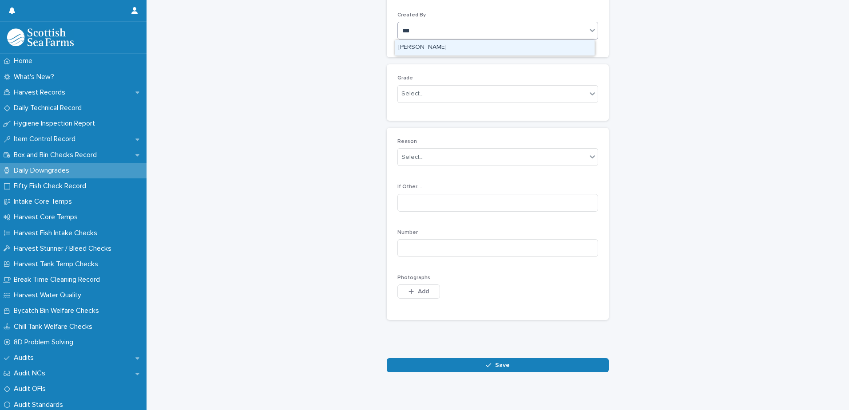
type input "****"
click at [426, 48] on div "[PERSON_NAME]" at bounding box center [495, 48] width 200 height 16
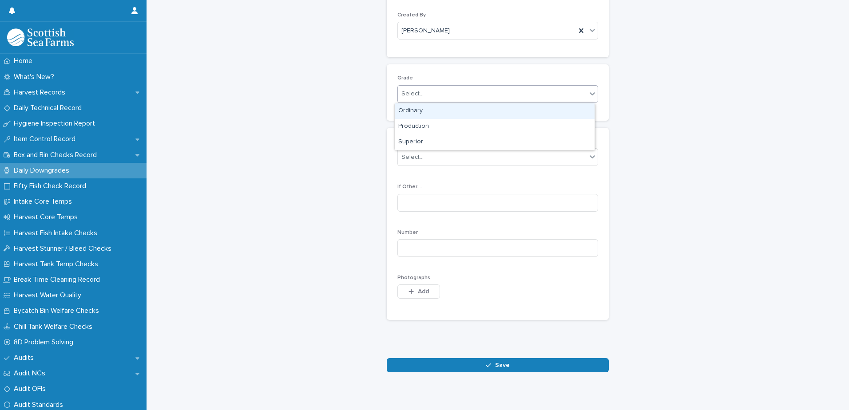
click at [440, 92] on div "Select..." at bounding box center [492, 94] width 189 height 15
click at [431, 126] on div "Production" at bounding box center [495, 127] width 200 height 16
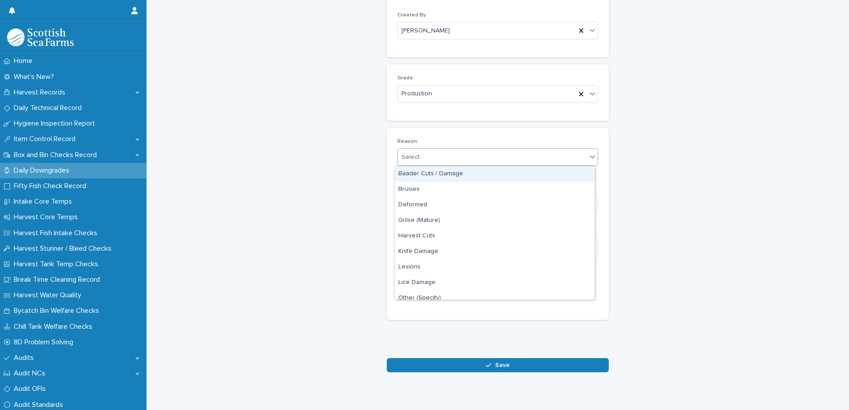
click at [468, 162] on div "Select..." at bounding box center [492, 157] width 189 height 15
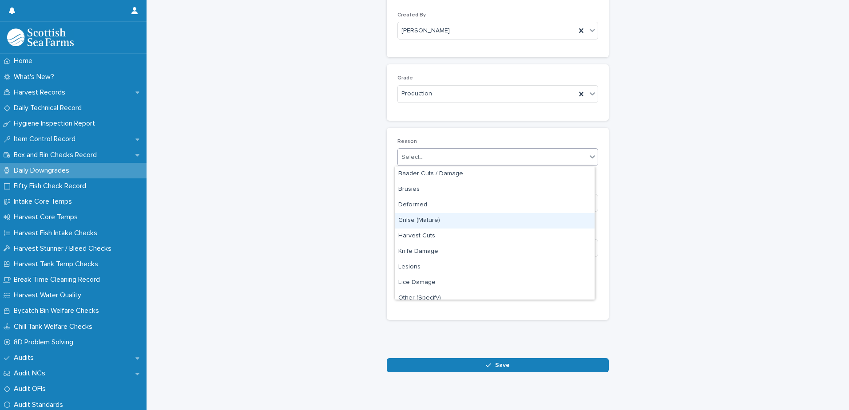
click at [460, 222] on div "Grilse (Mature)" at bounding box center [495, 221] width 200 height 16
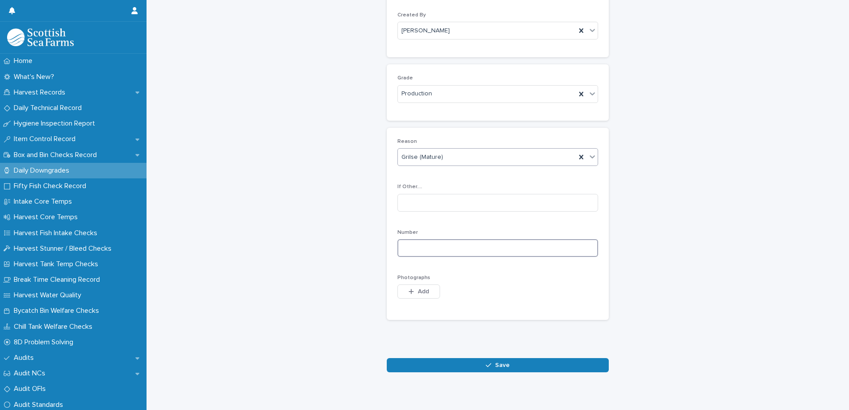
click at [521, 249] on input at bounding box center [497, 248] width 201 height 18
type input "*"
click at [418, 293] on span "Add" at bounding box center [423, 292] width 11 height 6
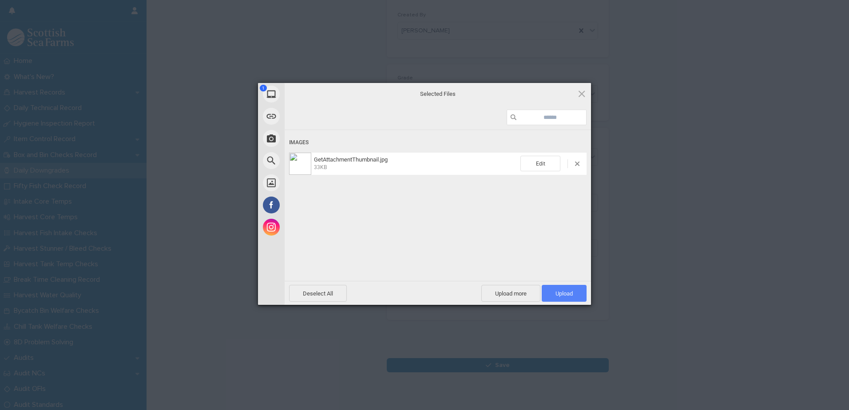
click at [556, 289] on span "Upload 1" at bounding box center [564, 293] width 45 height 17
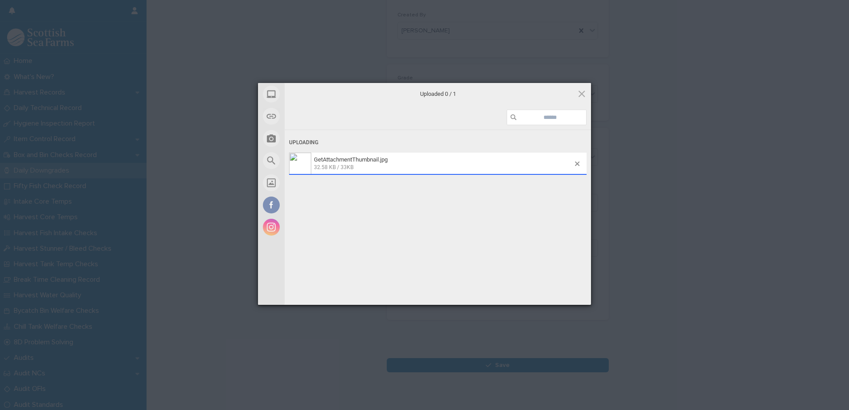
scroll to position [102, 0]
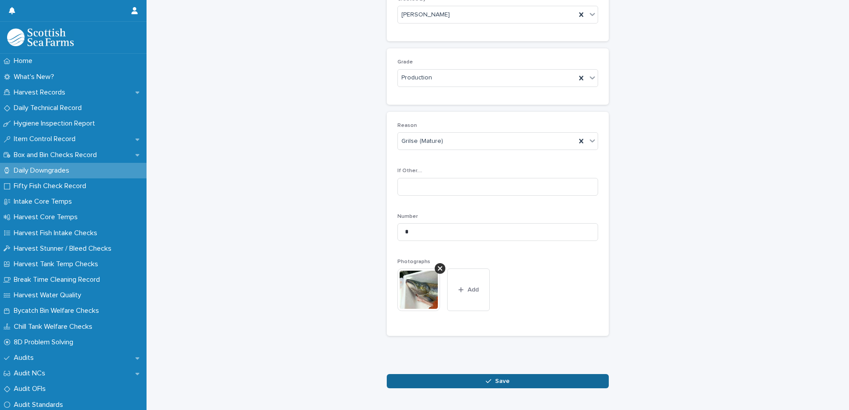
click at [502, 379] on span "Save" at bounding box center [502, 381] width 15 height 6
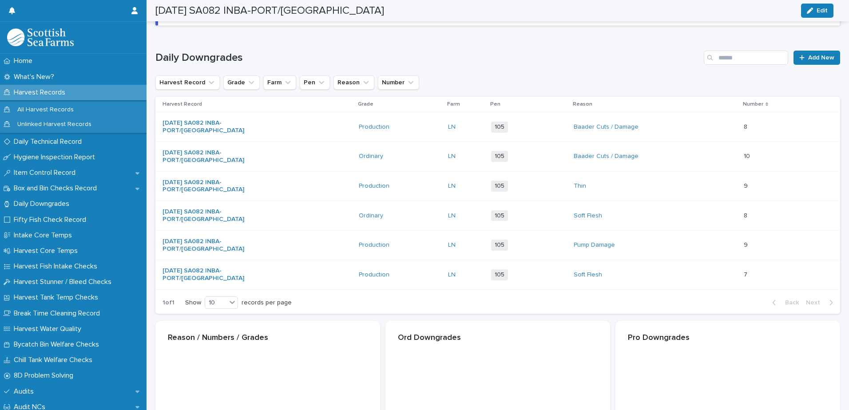
scroll to position [103, 0]
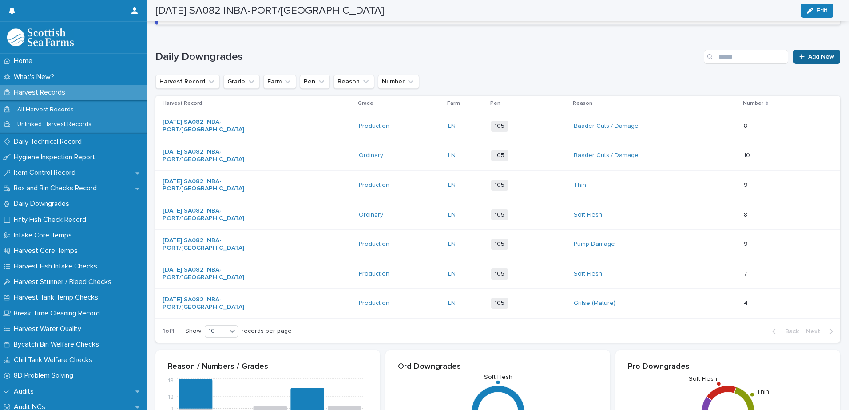
click at [816, 57] on span "Add New" at bounding box center [821, 57] width 26 height 6
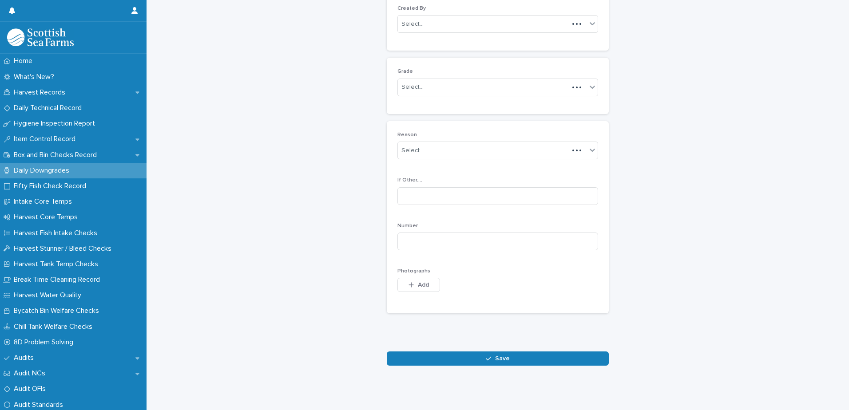
scroll to position [86, 0]
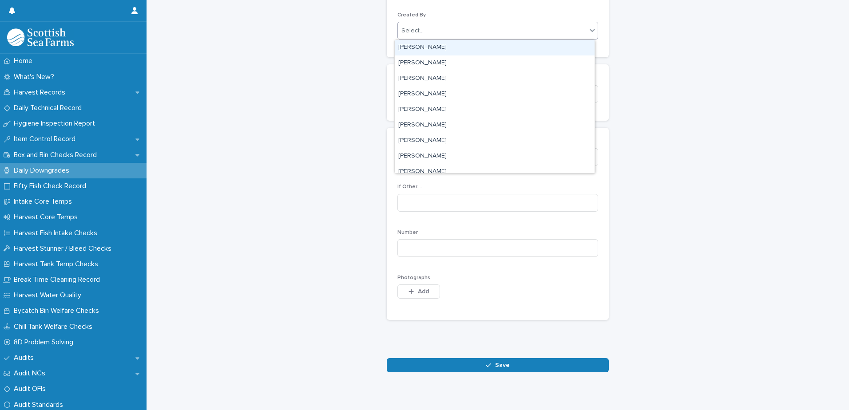
click at [483, 33] on div "Select..." at bounding box center [492, 31] width 189 height 15
type input "****"
click at [443, 45] on div "[PERSON_NAME]" at bounding box center [495, 48] width 200 height 16
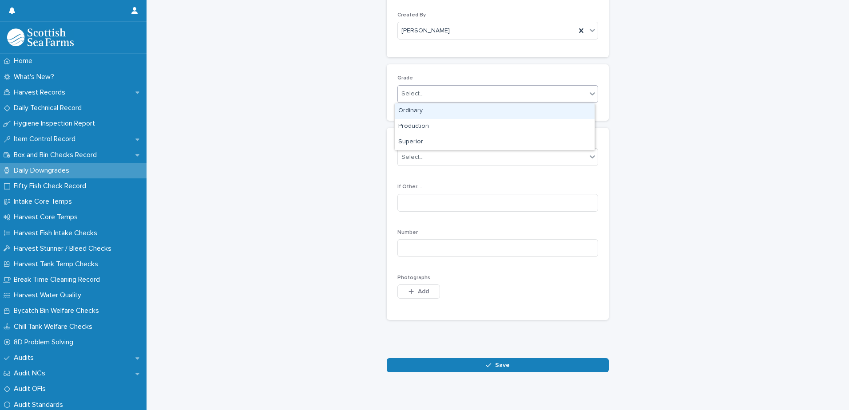
click at [459, 95] on div "Select..." at bounding box center [492, 94] width 189 height 15
click at [448, 110] on div "Ordinary" at bounding box center [495, 111] width 200 height 16
click at [461, 157] on div "Select..." at bounding box center [492, 157] width 189 height 15
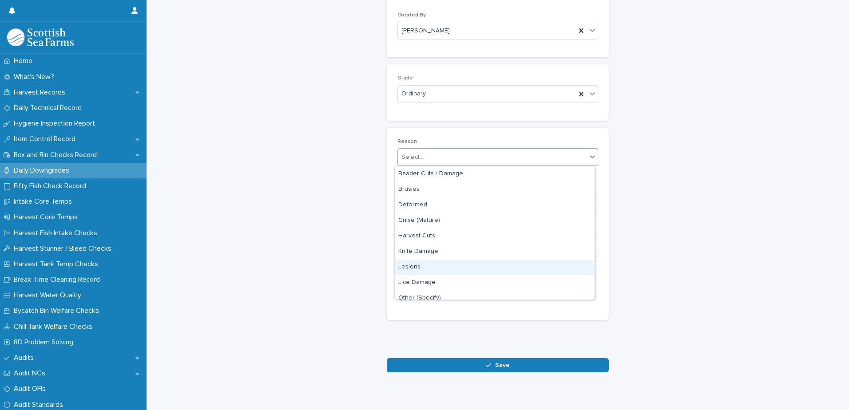
drag, startPoint x: 443, startPoint y: 258, endPoint x: 439, endPoint y: 265, distance: 7.4
click at [439, 265] on div "Lesions" at bounding box center [495, 268] width 200 height 16
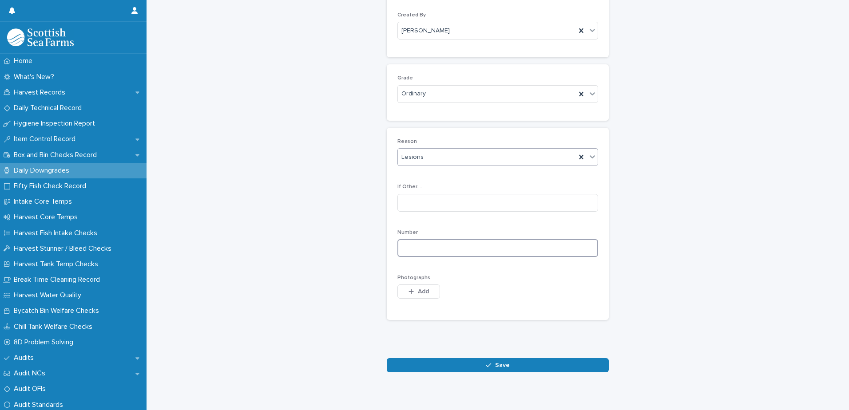
click at [460, 247] on input at bounding box center [497, 248] width 201 height 18
type input "*"
click at [411, 286] on button "Add" at bounding box center [418, 292] width 43 height 14
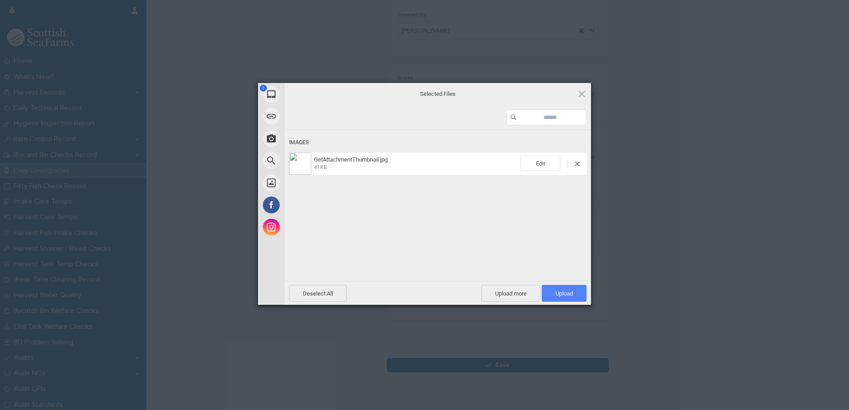
click at [567, 293] on span "Upload 1" at bounding box center [563, 293] width 17 height 7
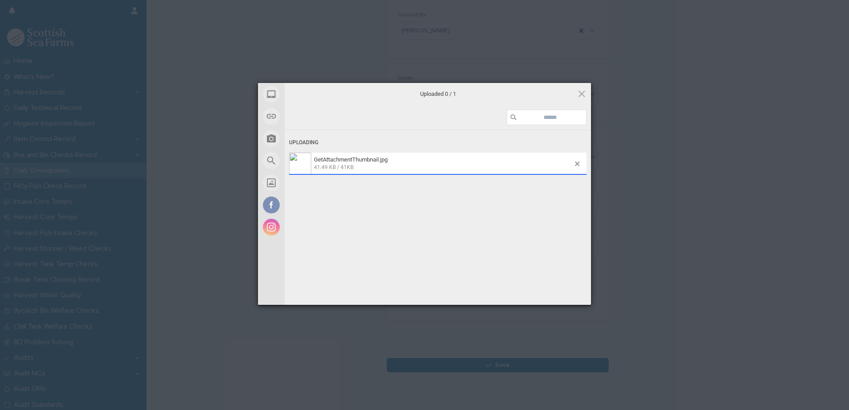
scroll to position [102, 0]
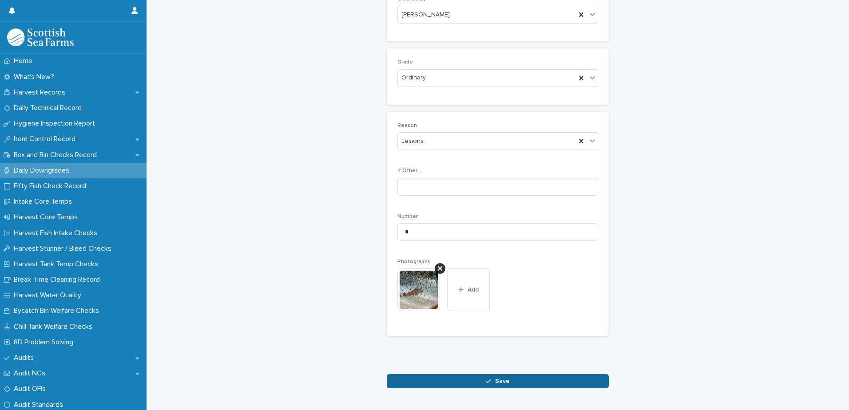
click at [516, 380] on button "Save" at bounding box center [498, 381] width 222 height 14
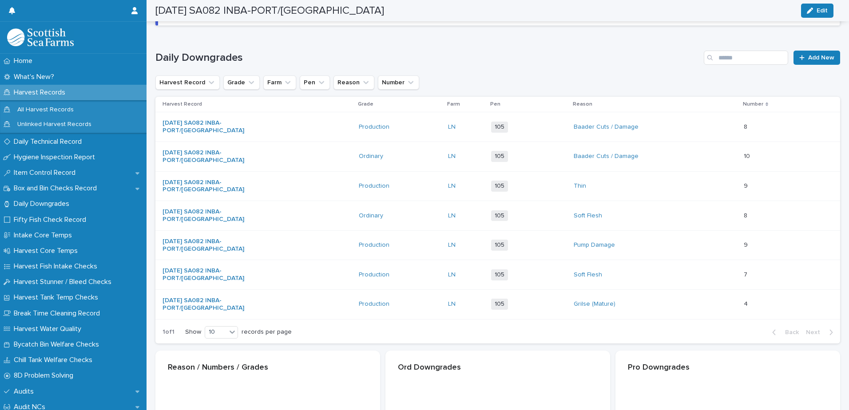
scroll to position [103, 0]
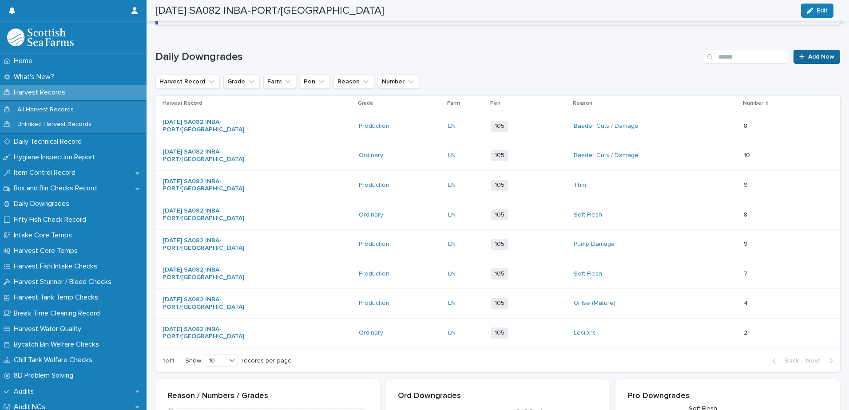
click at [811, 60] on link "Add New" at bounding box center [816, 57] width 47 height 14
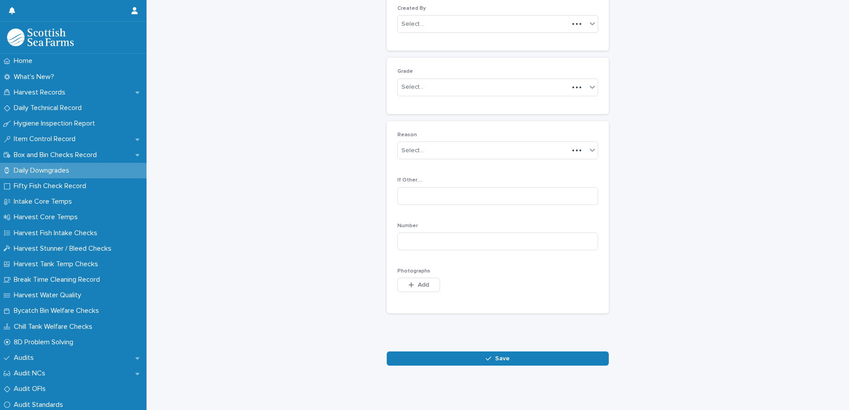
scroll to position [86, 0]
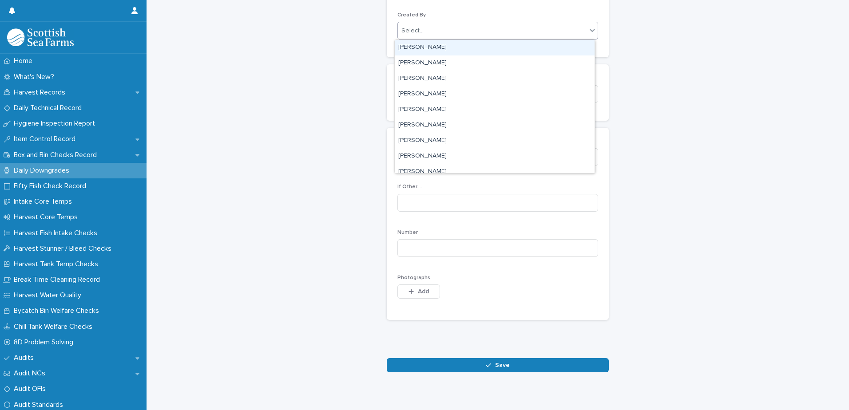
click at [468, 33] on div "Select..." at bounding box center [492, 31] width 189 height 15
type input "****"
click at [452, 47] on div "[PERSON_NAME]" at bounding box center [495, 48] width 200 height 16
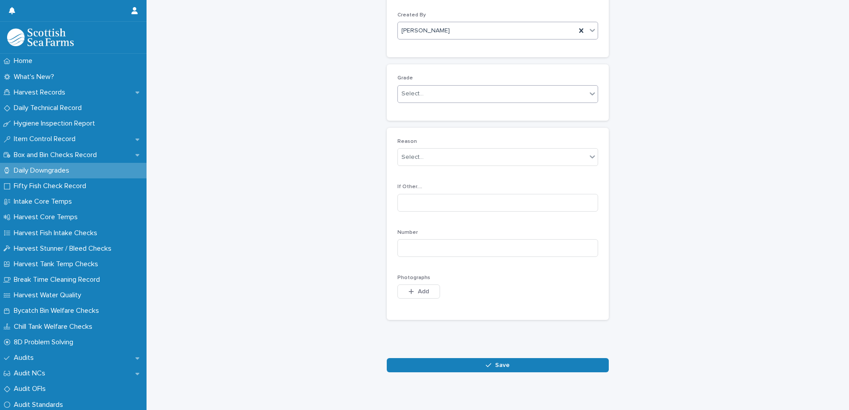
click at [438, 92] on div "Select..." at bounding box center [492, 94] width 189 height 15
click at [428, 124] on div "Production" at bounding box center [495, 127] width 200 height 16
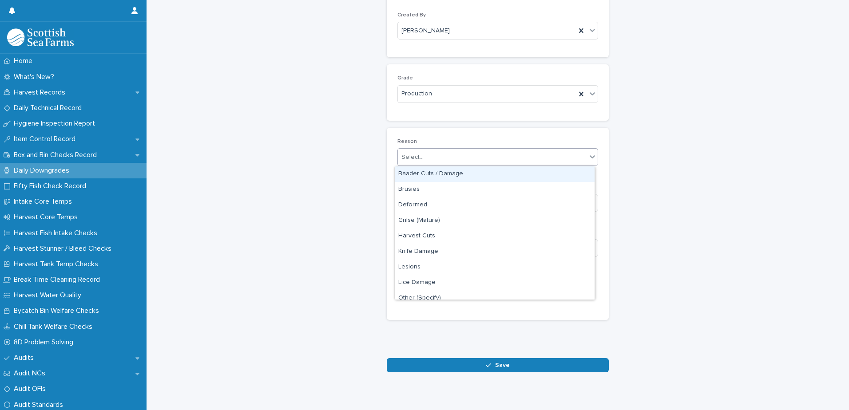
click at [464, 150] on div "Select..." at bounding box center [492, 157] width 189 height 15
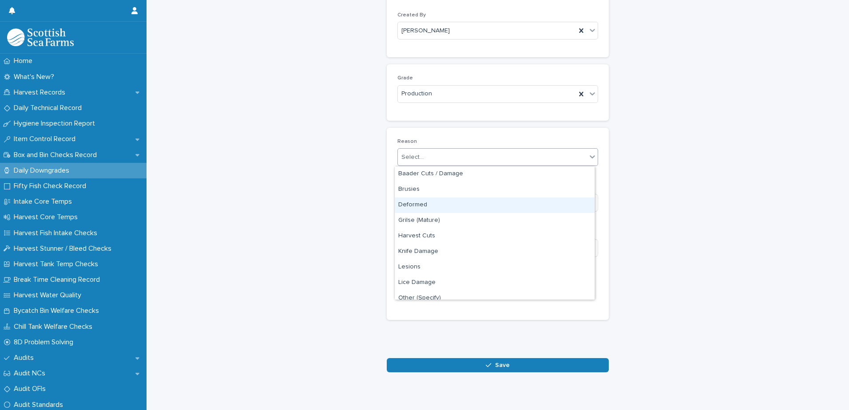
click at [459, 206] on div "Deformed" at bounding box center [495, 206] width 200 height 16
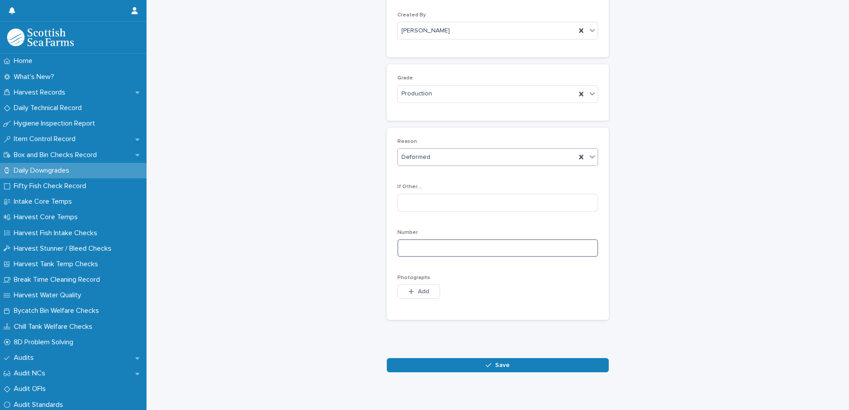
click at [497, 248] on input at bounding box center [497, 248] width 201 height 18
type input "*"
click at [495, 364] on span "Save" at bounding box center [502, 365] width 15 height 6
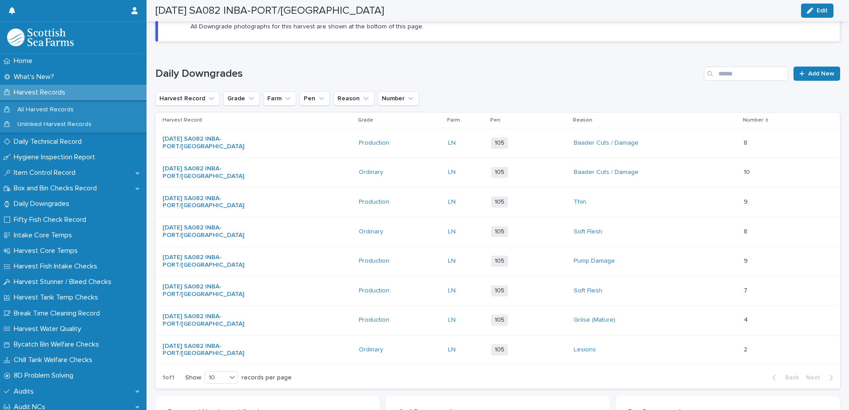
scroll to position [87, 0]
click at [816, 71] on span "Add New" at bounding box center [821, 73] width 26 height 6
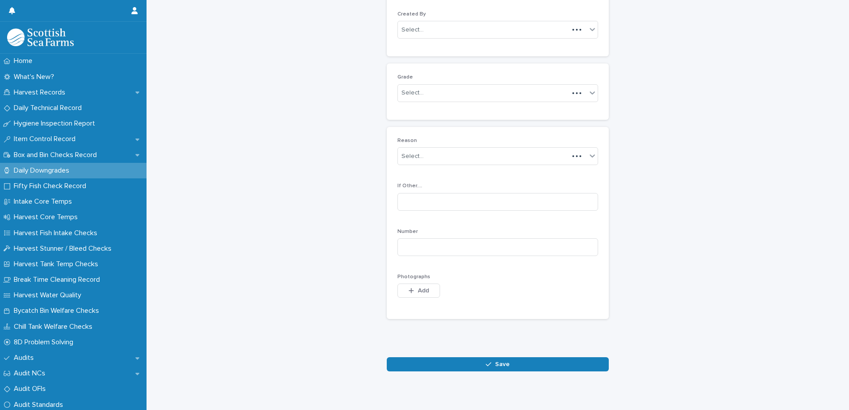
scroll to position [86, 0]
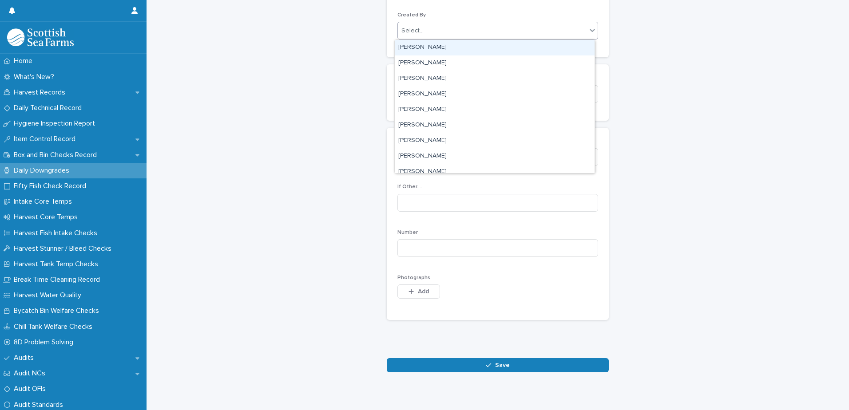
click at [443, 31] on div "Select..." at bounding box center [492, 31] width 189 height 15
type input "****"
drag, startPoint x: 427, startPoint y: 48, endPoint x: 442, endPoint y: 87, distance: 41.5
click at [428, 50] on div "[PERSON_NAME]" at bounding box center [495, 48] width 200 height 16
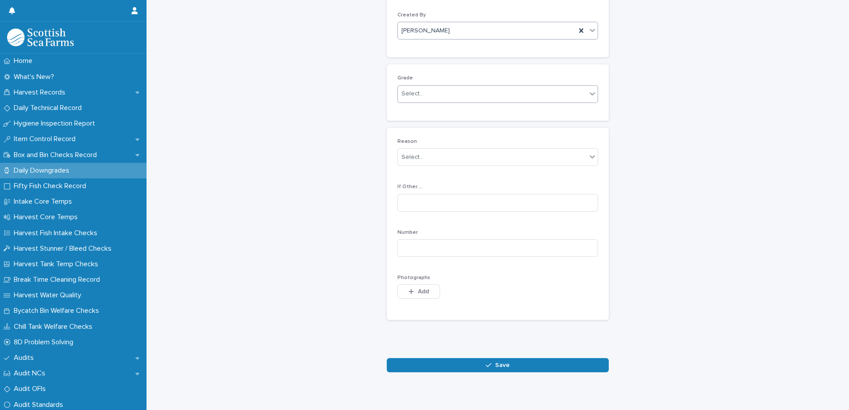
click at [444, 97] on div "Select..." at bounding box center [492, 94] width 189 height 15
click at [443, 113] on div "Ordinary" at bounding box center [495, 111] width 200 height 16
click at [465, 157] on div "Select..." at bounding box center [492, 157] width 189 height 15
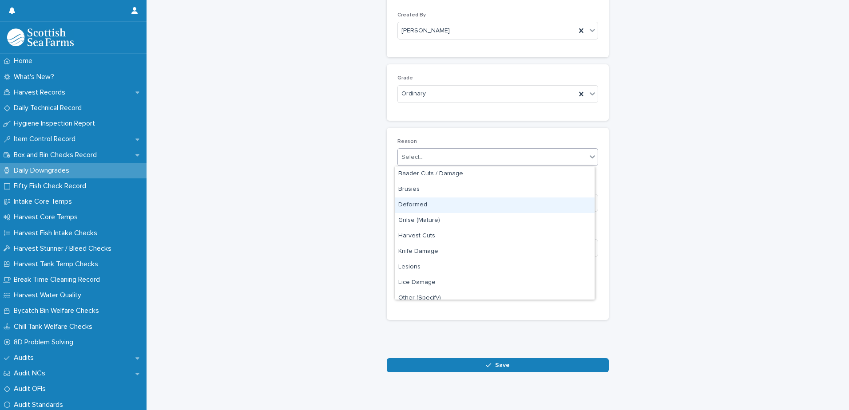
click at [442, 203] on div "Deformed" at bounding box center [495, 206] width 200 height 16
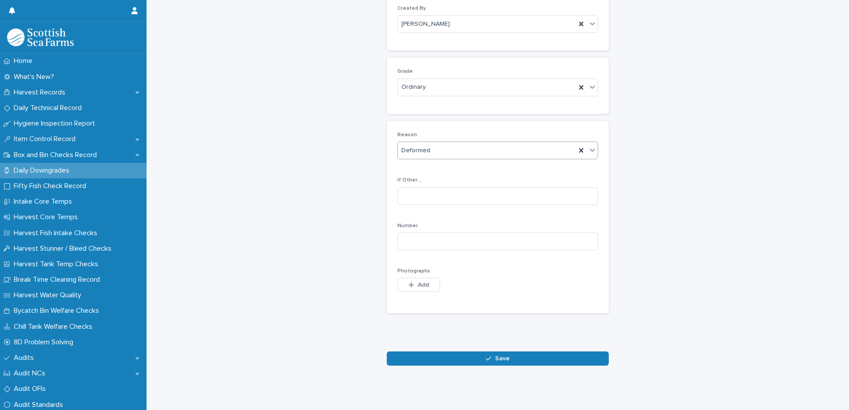
scroll to position [99, 0]
click at [467, 234] on input at bounding box center [497, 242] width 201 height 18
type input "*"
click at [487, 356] on icon "button" at bounding box center [488, 359] width 5 height 6
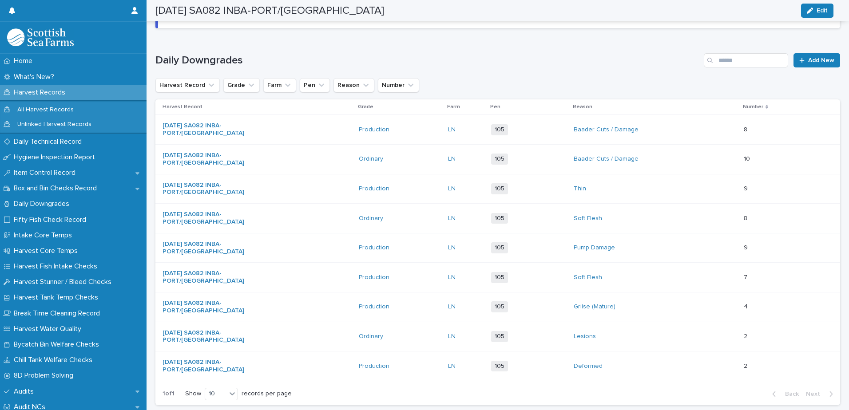
scroll to position [100, 0]
click at [808, 62] on span "Add New" at bounding box center [821, 59] width 26 height 6
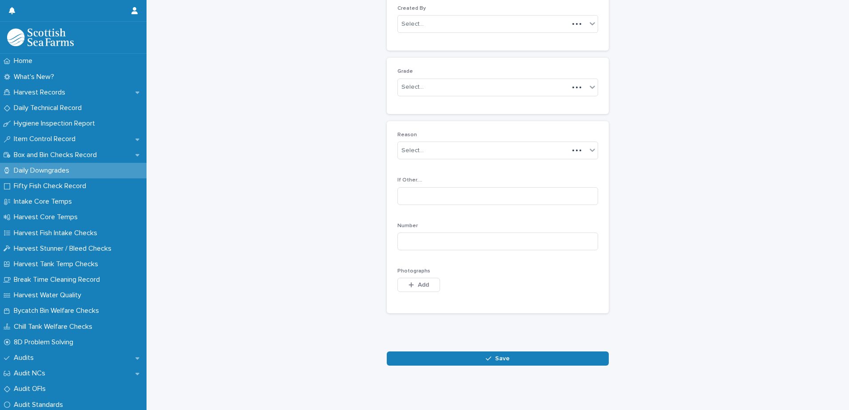
scroll to position [86, 0]
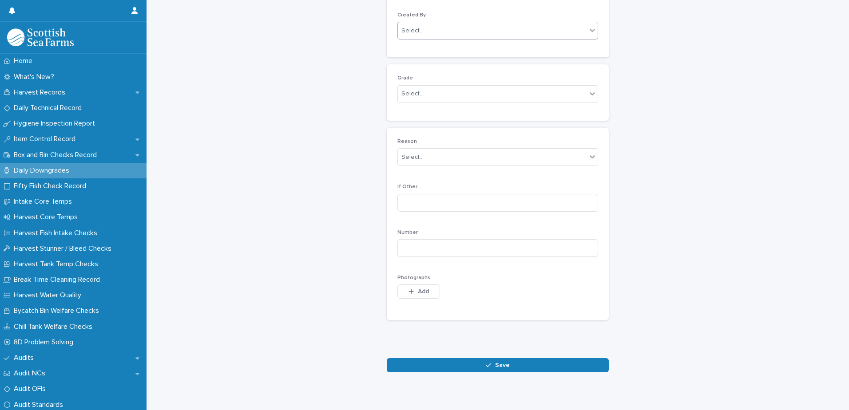
click at [492, 33] on div "Select..." at bounding box center [492, 31] width 189 height 15
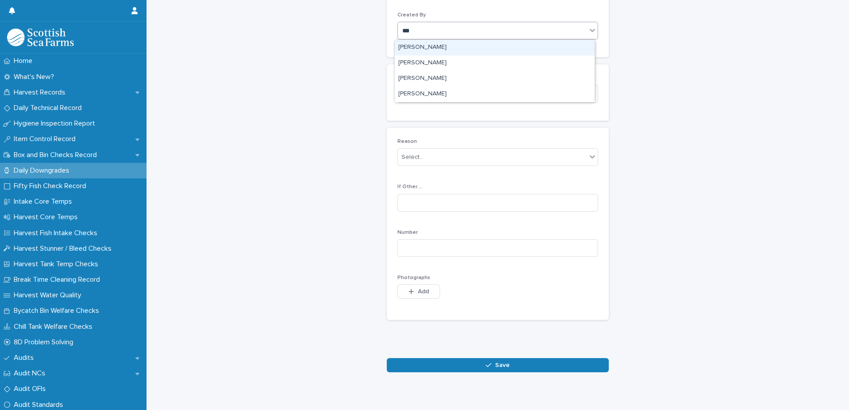
type input "****"
click at [434, 45] on div "[PERSON_NAME]" at bounding box center [495, 48] width 200 height 16
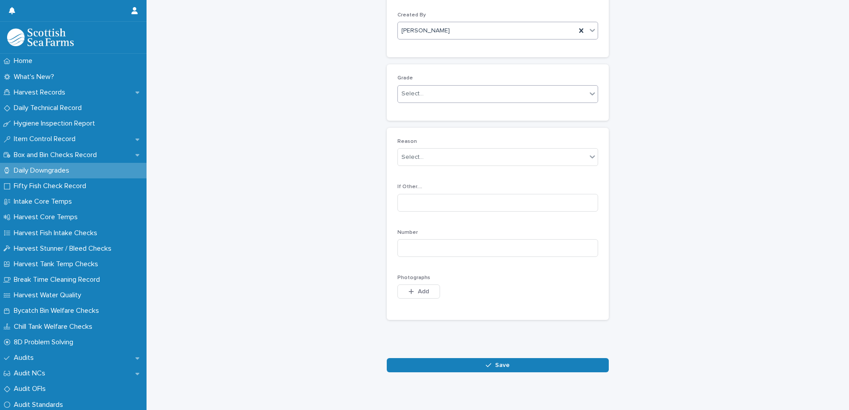
click at [435, 91] on div "Select..." at bounding box center [492, 94] width 189 height 15
click at [449, 110] on div "Ordinary" at bounding box center [495, 111] width 200 height 16
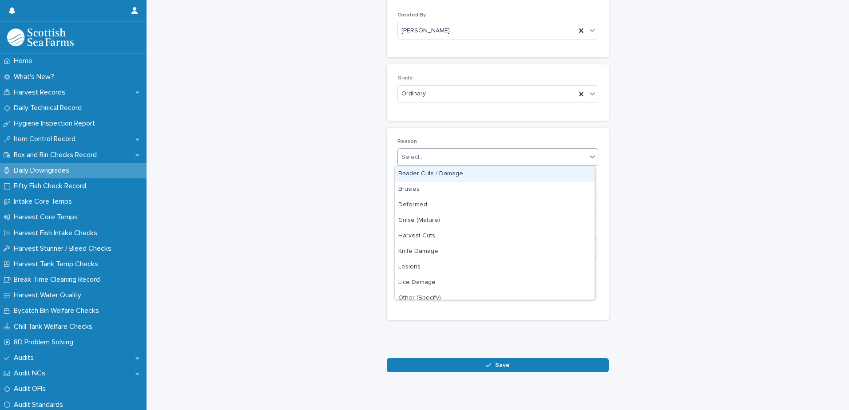
click at [464, 155] on div "Select..." at bounding box center [492, 157] width 189 height 15
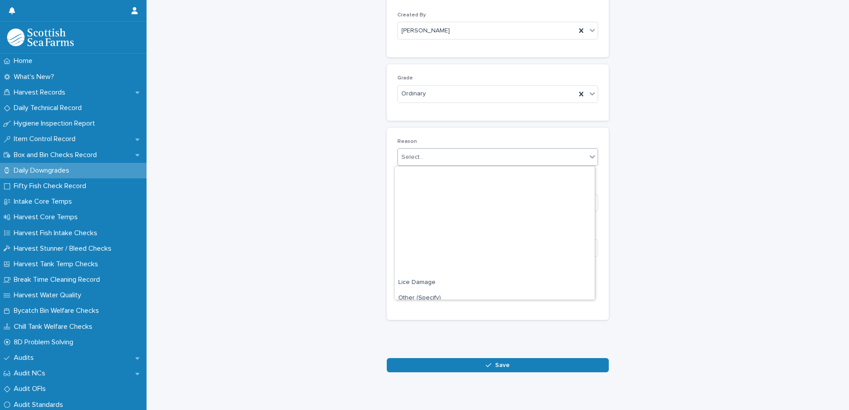
scroll to position [131, 0]
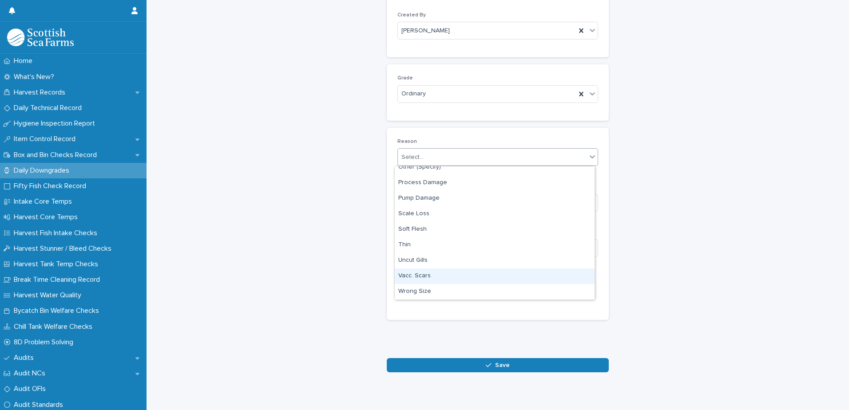
click at [467, 277] on div "Vacc. Scars" at bounding box center [495, 277] width 200 height 16
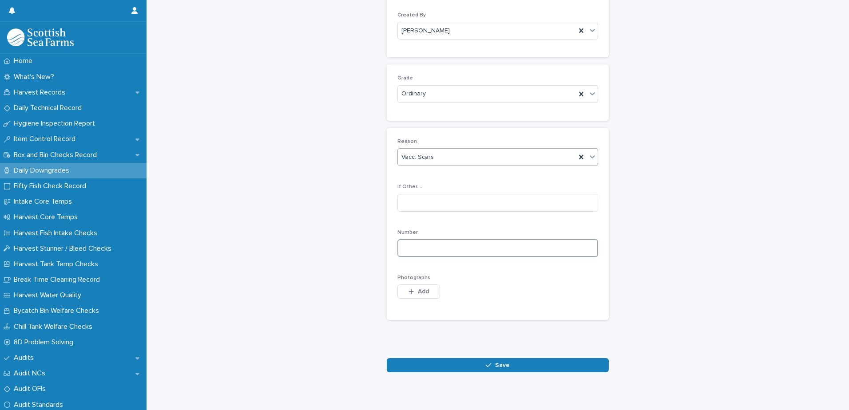
click at [464, 248] on input at bounding box center [497, 248] width 201 height 18
type input "*"
click at [487, 366] on icon "button" at bounding box center [488, 365] width 5 height 6
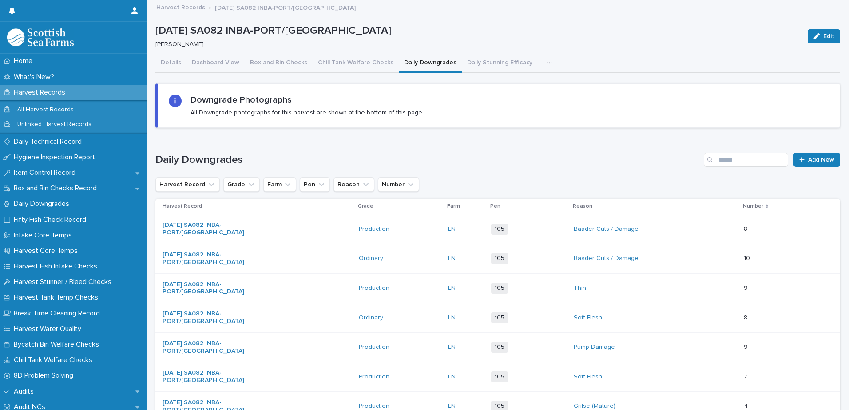
click at [546, 64] on icon "button" at bounding box center [548, 63] width 5 height 6
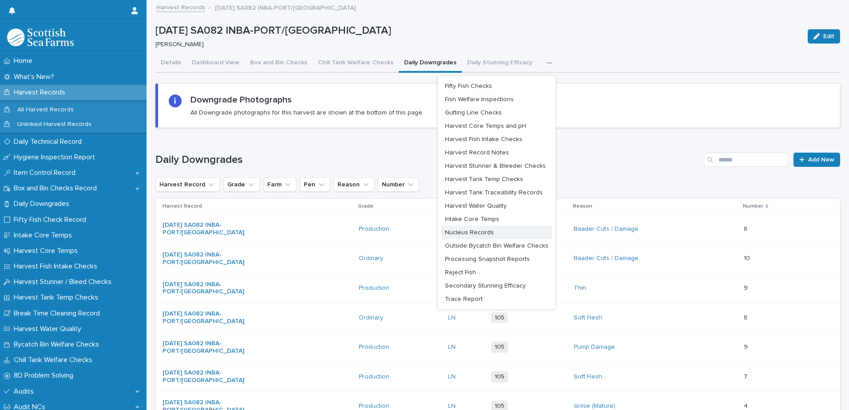
click at [485, 235] on span "Nucleus Records" at bounding box center [469, 232] width 49 height 6
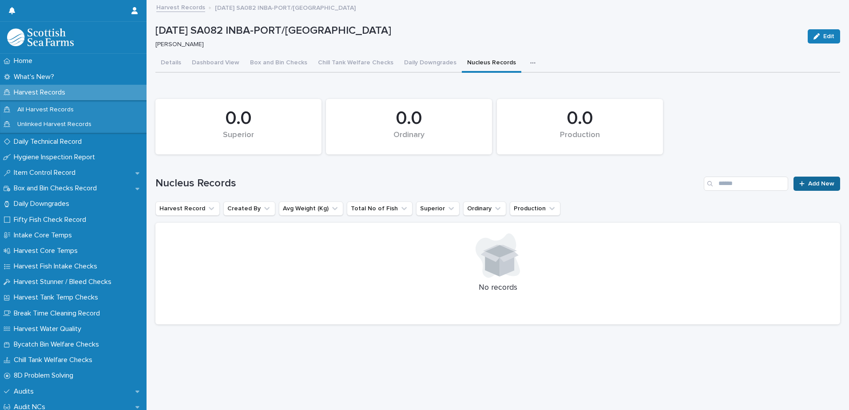
click at [800, 183] on div at bounding box center [803, 184] width 9 height 6
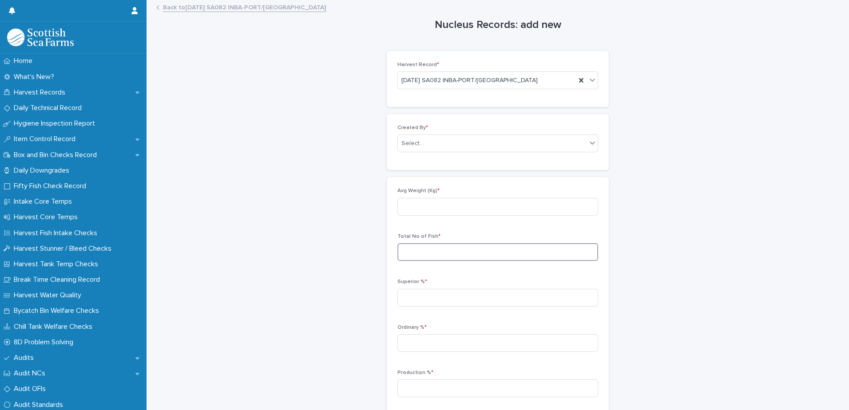
click at [440, 249] on input at bounding box center [497, 252] width 201 height 18
type input "****"
click at [428, 203] on input at bounding box center [497, 207] width 201 height 18
type input "****"
drag, startPoint x: 442, startPoint y: 296, endPoint x: 443, endPoint y: 266, distance: 29.7
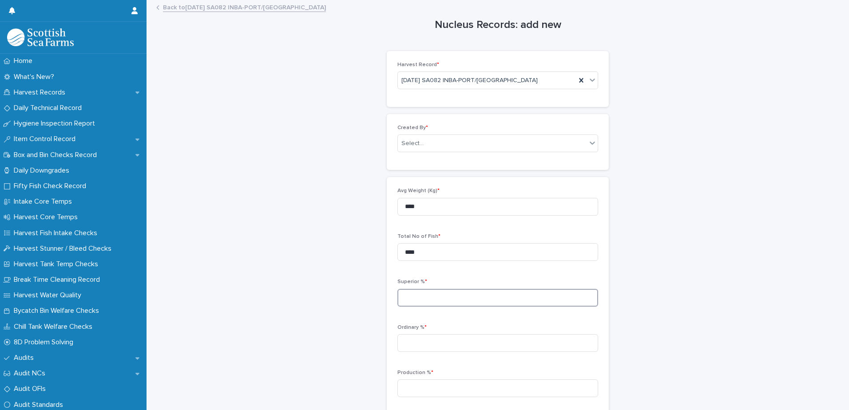
click at [442, 296] on input at bounding box center [497, 298] width 201 height 18
type input "*****"
click at [432, 341] on input at bounding box center [497, 343] width 201 height 18
type input "****"
click at [466, 388] on input at bounding box center [497, 389] width 201 height 18
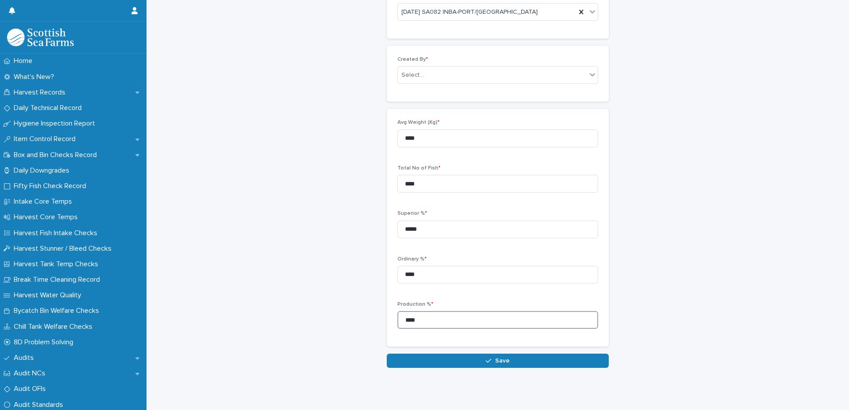
scroll to position [77, 0]
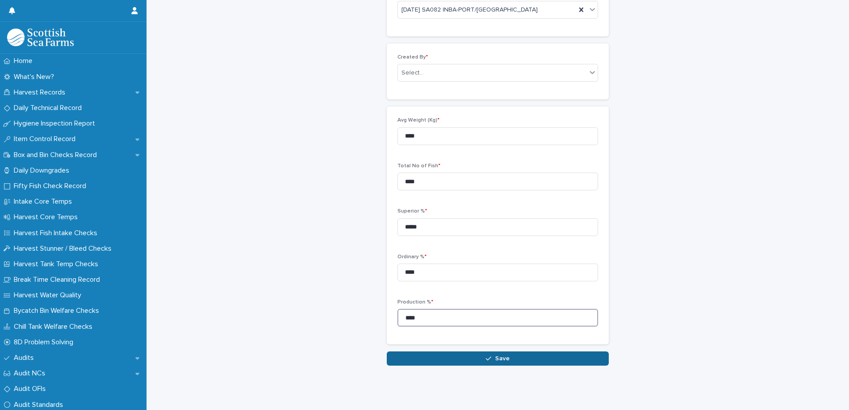
type input "****"
click at [499, 356] on span "Save" at bounding box center [502, 359] width 15 height 6
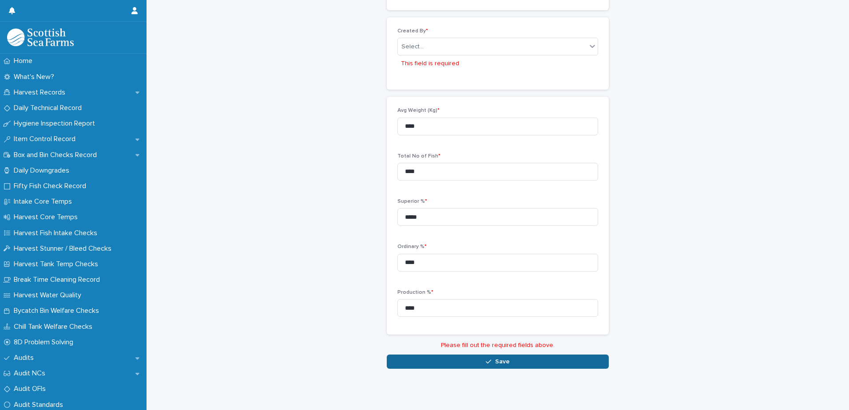
scroll to position [100, 0]
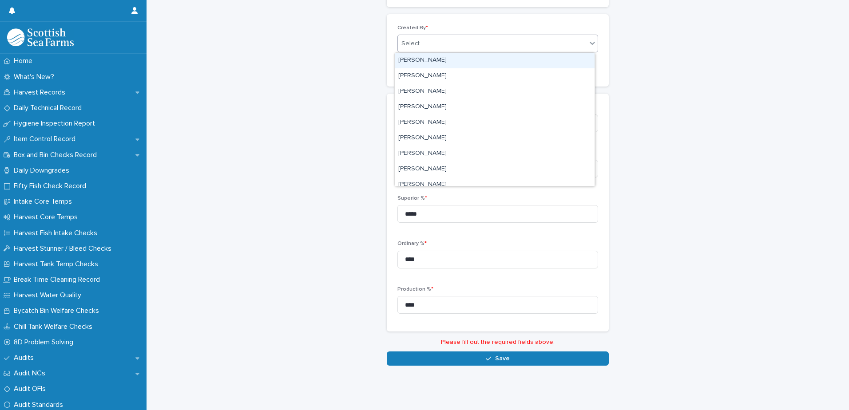
click at [421, 48] on div "Select..." at bounding box center [492, 43] width 189 height 15
type input "****"
click at [431, 61] on div "[PERSON_NAME]" at bounding box center [495, 61] width 200 height 16
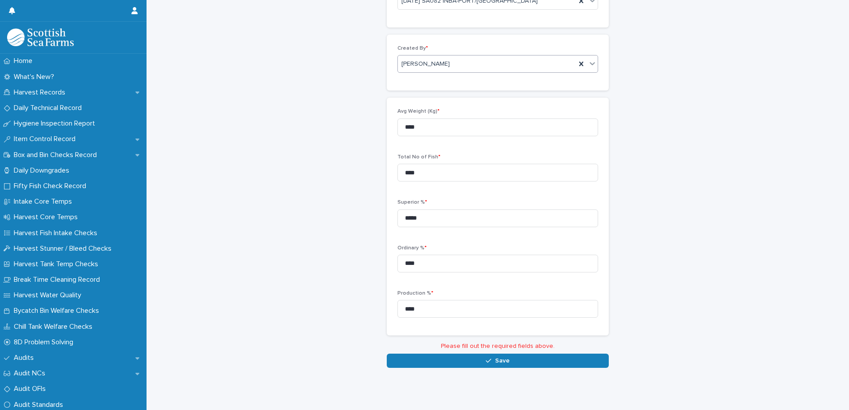
scroll to position [77, 0]
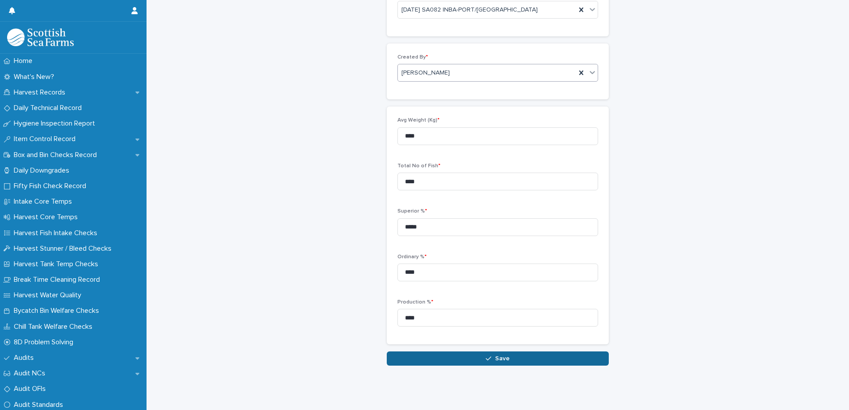
click at [503, 356] on span "Save" at bounding box center [502, 359] width 15 height 6
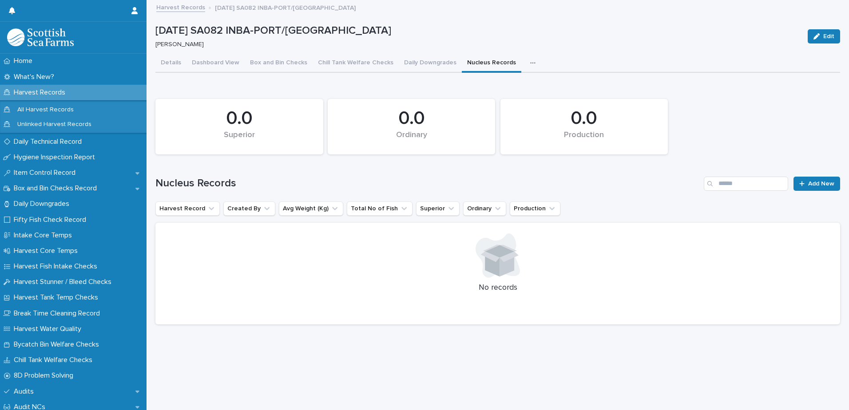
scroll to position [7, 0]
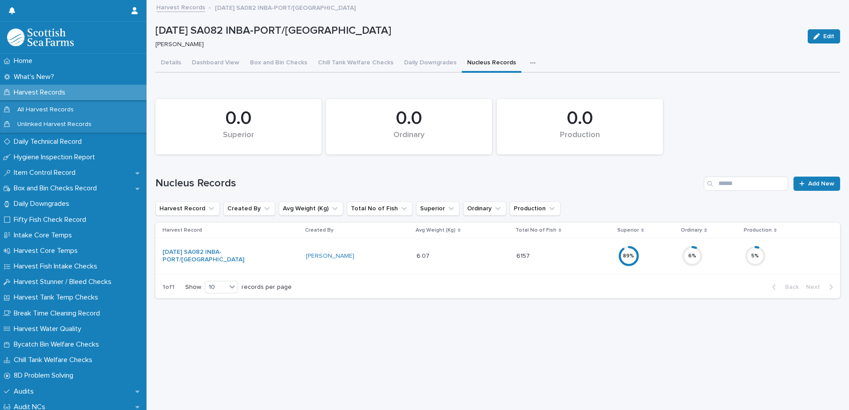
click at [530, 60] on icon "button" at bounding box center [532, 63] width 5 height 6
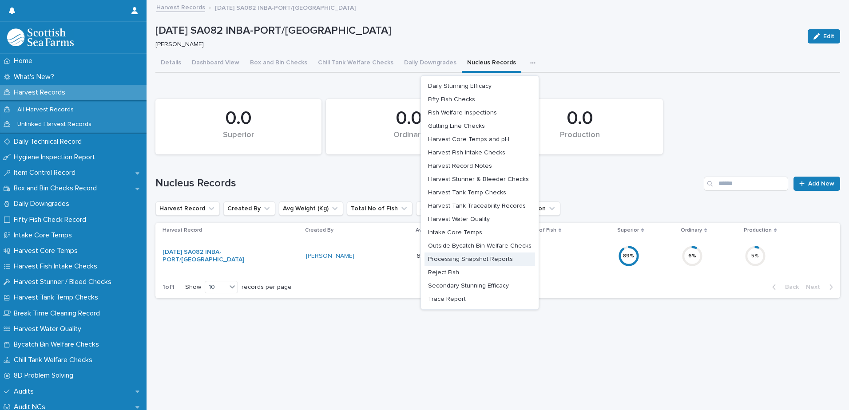
click at [464, 256] on span "Processing Snapshot Reports" at bounding box center [470, 259] width 85 height 6
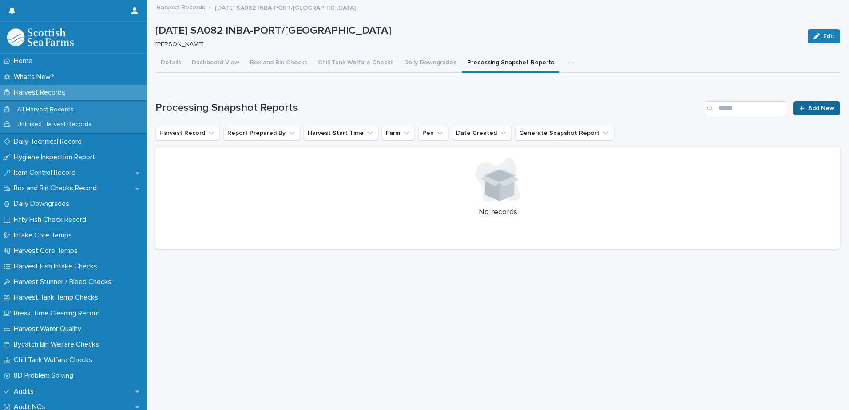
click at [808, 105] on span "Add New" at bounding box center [821, 108] width 26 height 6
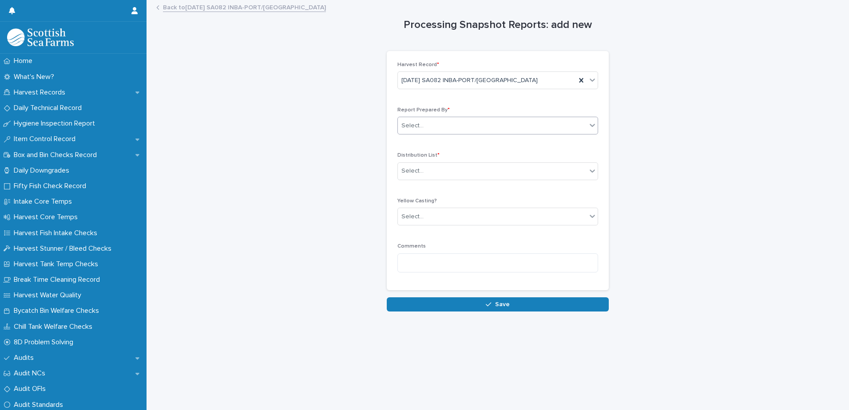
click at [439, 123] on div "Select..." at bounding box center [492, 126] width 189 height 15
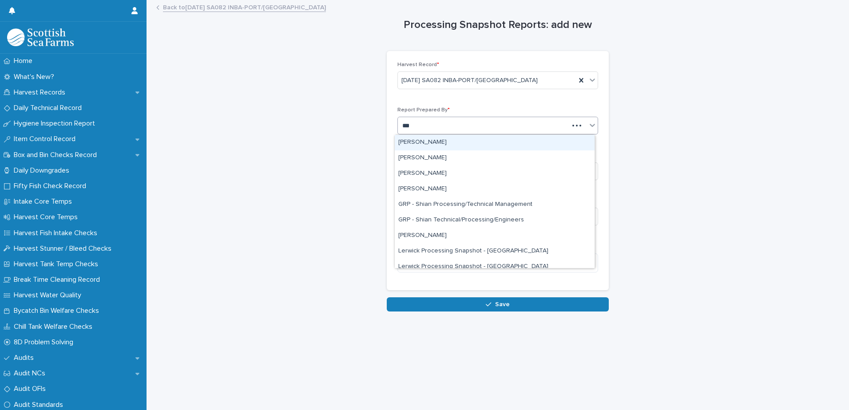
type input "****"
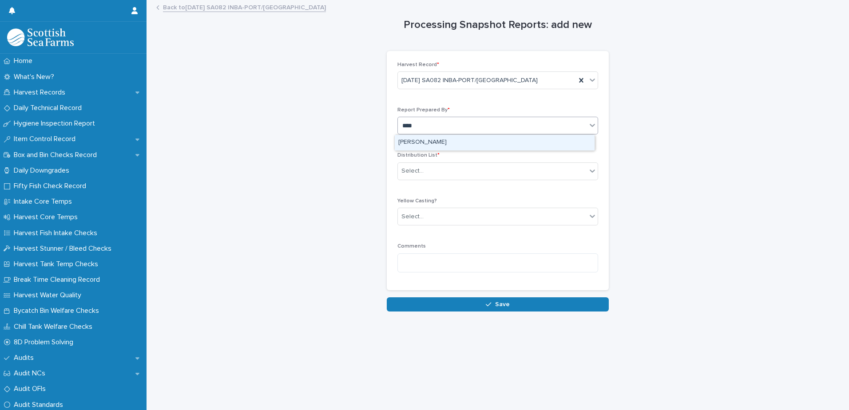
click at [432, 144] on div "[PERSON_NAME]" at bounding box center [495, 143] width 200 height 16
click at [438, 171] on div "Select..." at bounding box center [492, 171] width 189 height 15
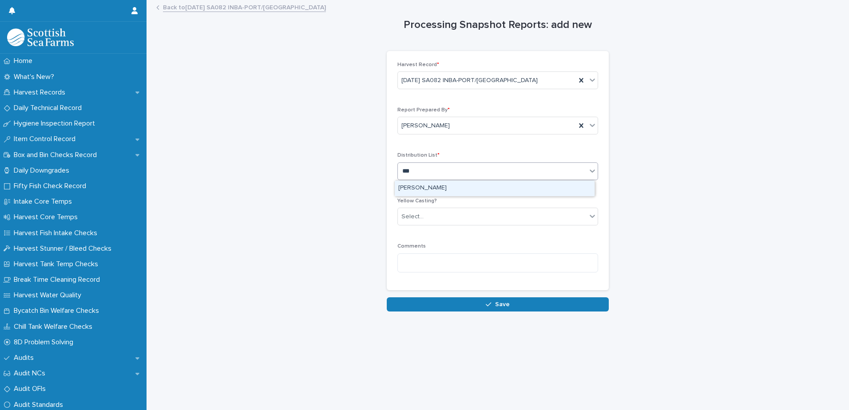
type input "****"
click at [423, 189] on div "[PERSON_NAME]" at bounding box center [495, 189] width 200 height 16
type input "**"
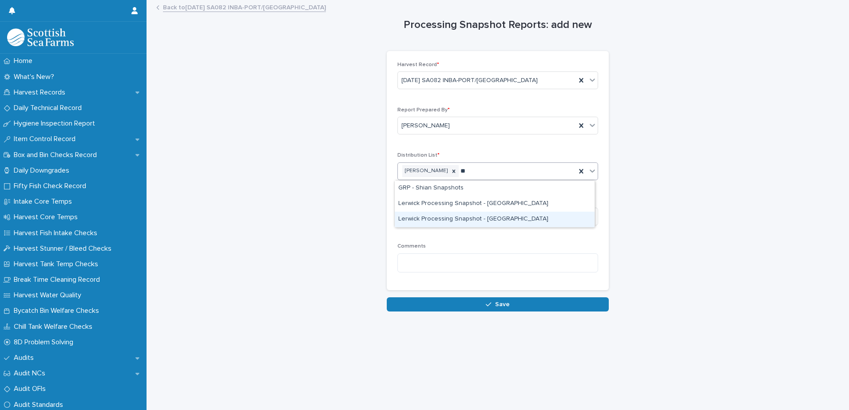
click at [468, 219] on div "Lerwick Processing Snapshot - [GEOGRAPHIC_DATA]" at bounding box center [495, 220] width 200 height 16
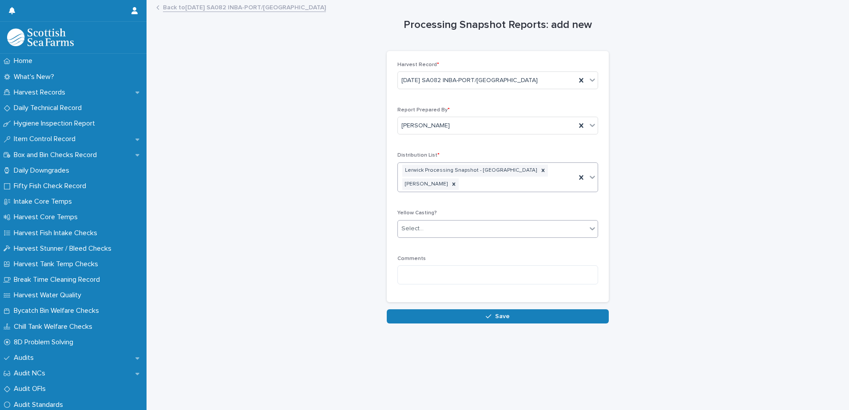
click at [468, 222] on div "Select..." at bounding box center [492, 229] width 189 height 15
click at [440, 233] on span "🟥 Yellow Casting" at bounding box center [425, 233] width 54 height 10
click at [463, 265] on textarea at bounding box center [497, 274] width 201 height 19
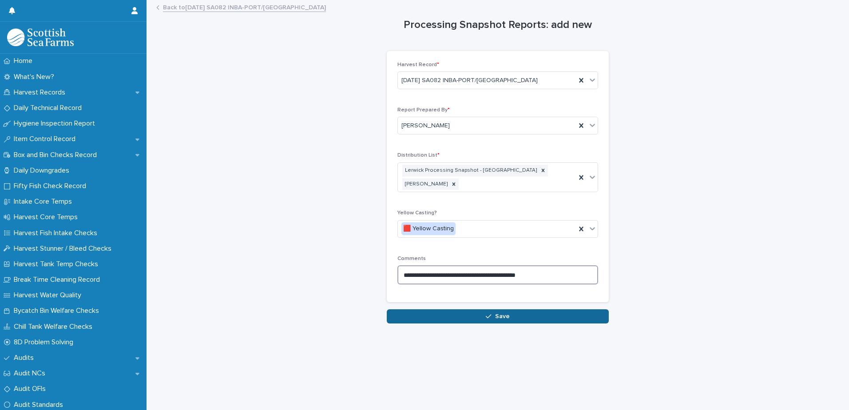
type textarea "**********"
click at [495, 313] on span "Save" at bounding box center [502, 316] width 15 height 6
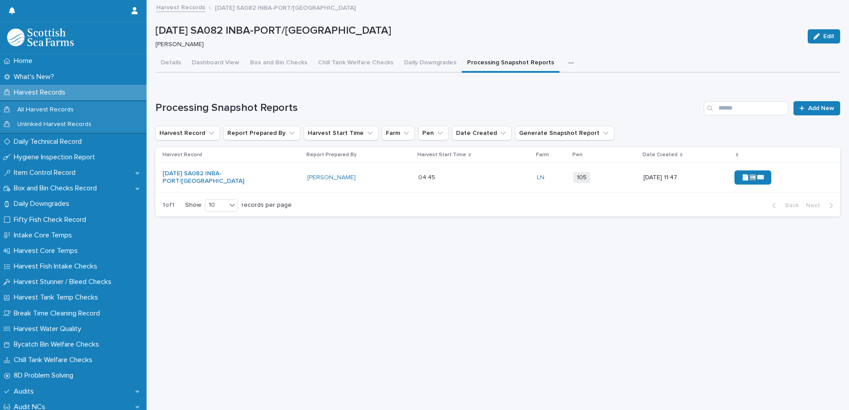
click at [789, 178] on div "📄➡️✉️" at bounding box center [779, 177] width 91 height 21
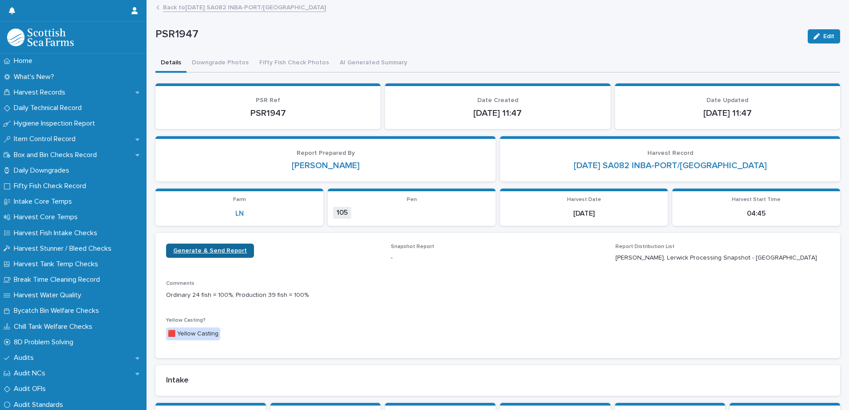
click at [219, 252] on span "Generate & Send Report" at bounding box center [210, 251] width 74 height 6
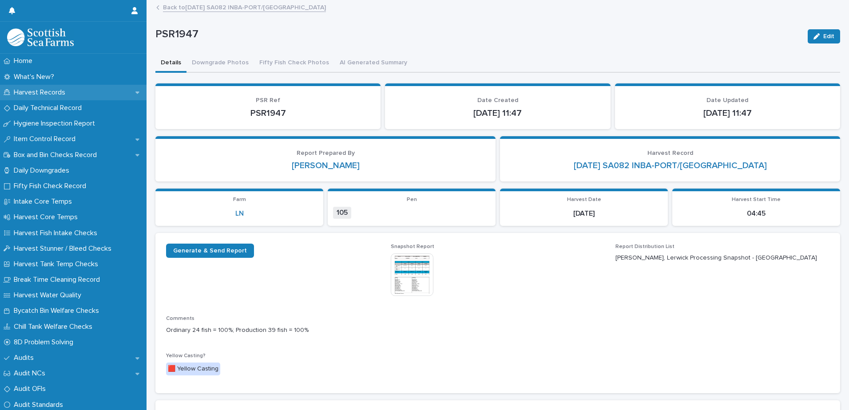
click at [48, 91] on p "Harvest Records" at bounding box center [41, 92] width 62 height 8
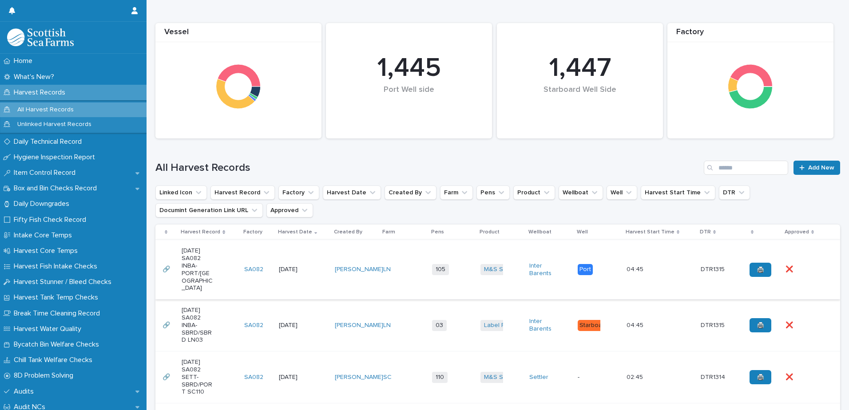
scroll to position [89, 0]
